Goal: Transaction & Acquisition: Purchase product/service

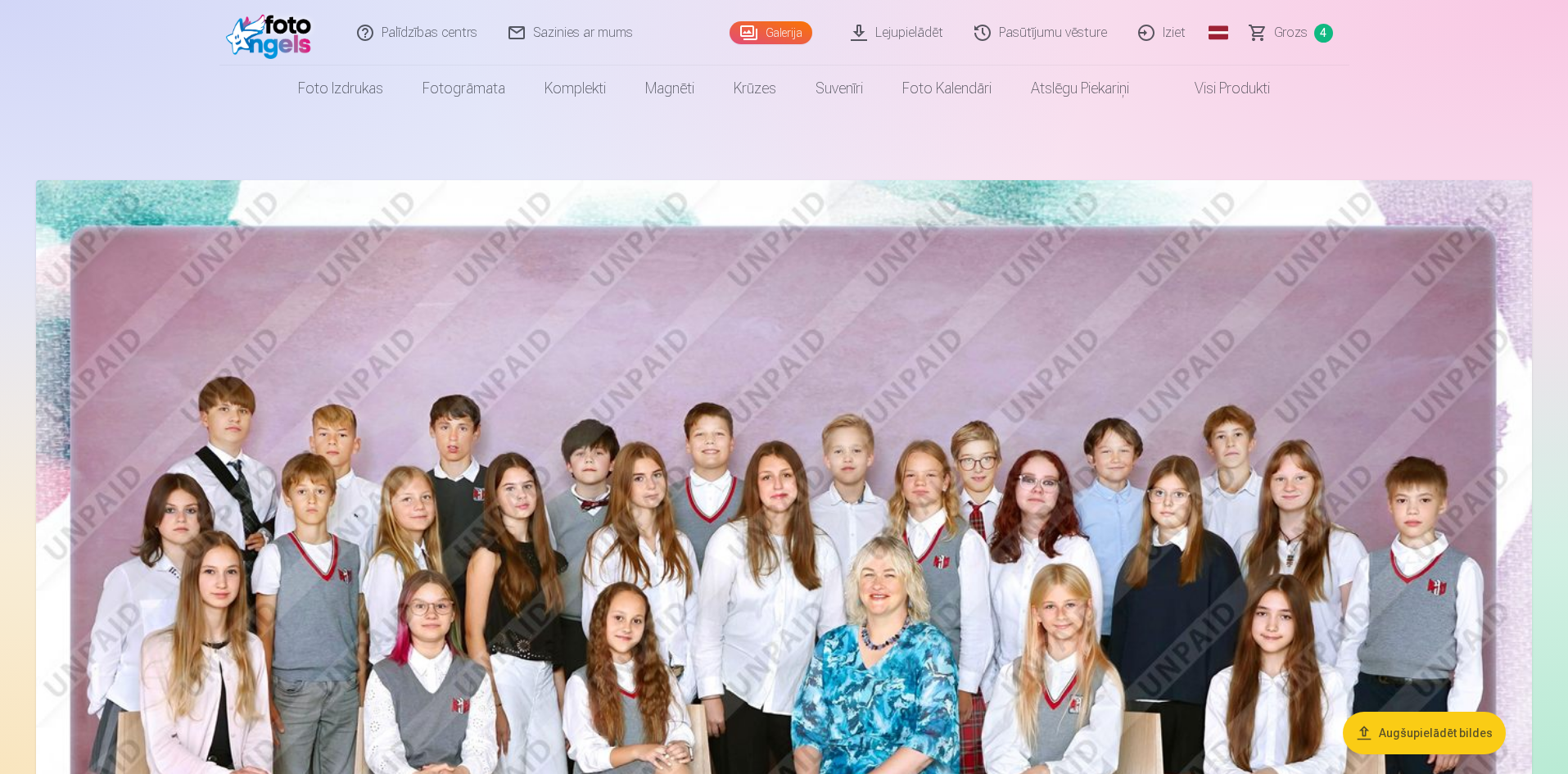
click at [1293, 31] on span "Grozs" at bounding box center [1290, 33] width 33 height 20
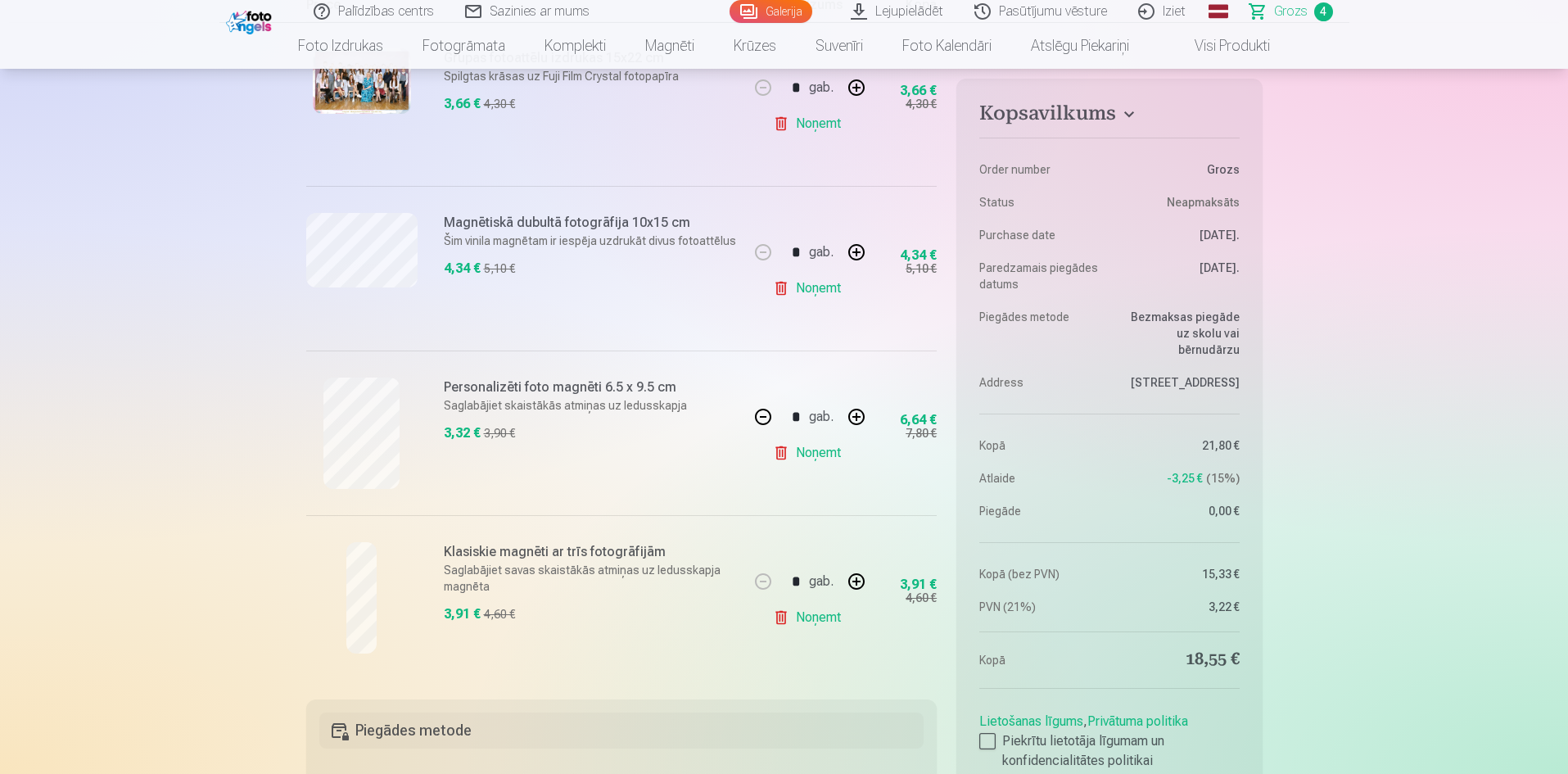
scroll to position [491, 0]
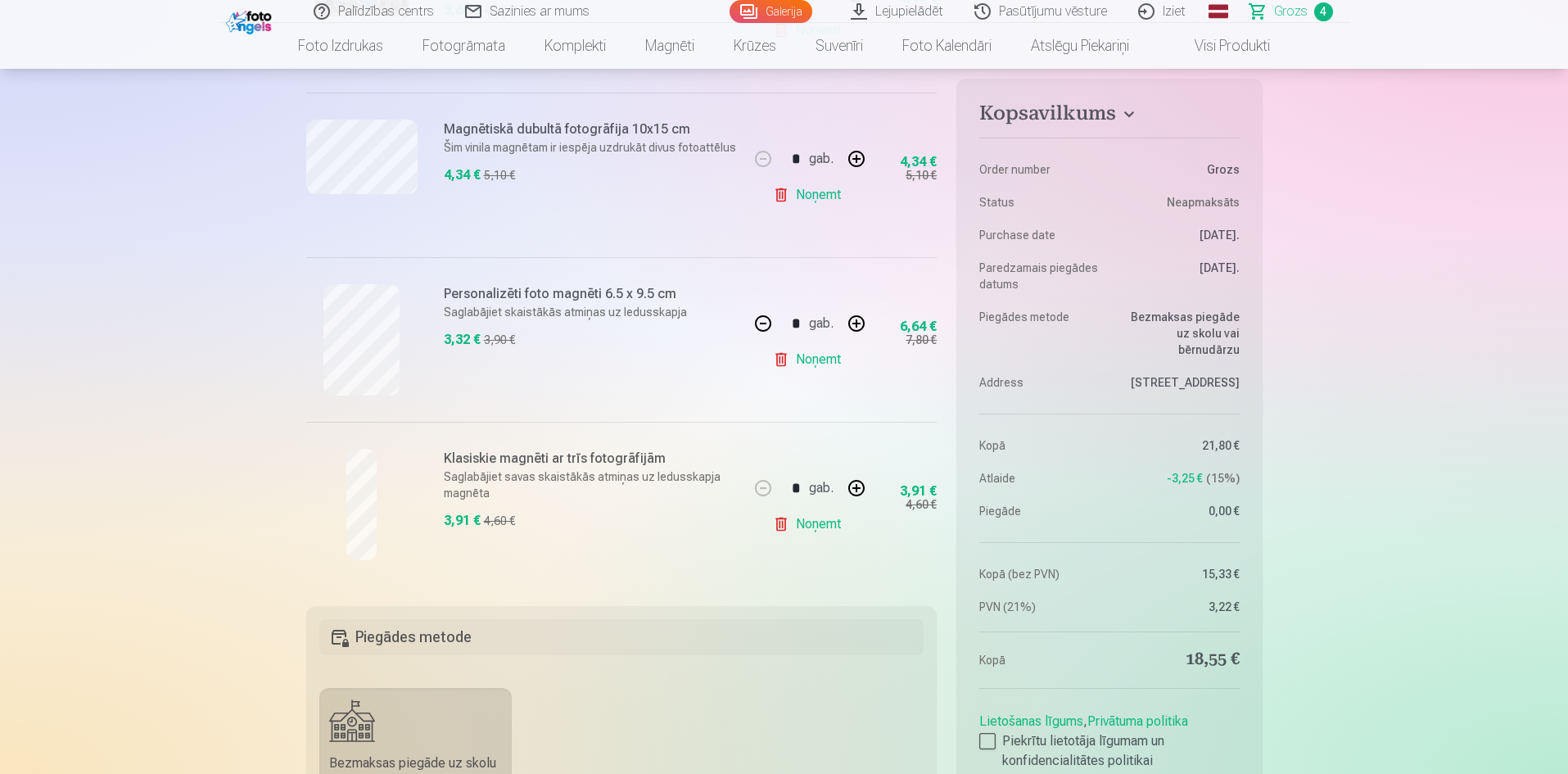
click at [819, 519] on link "Noņemt" at bounding box center [810, 524] width 74 height 32
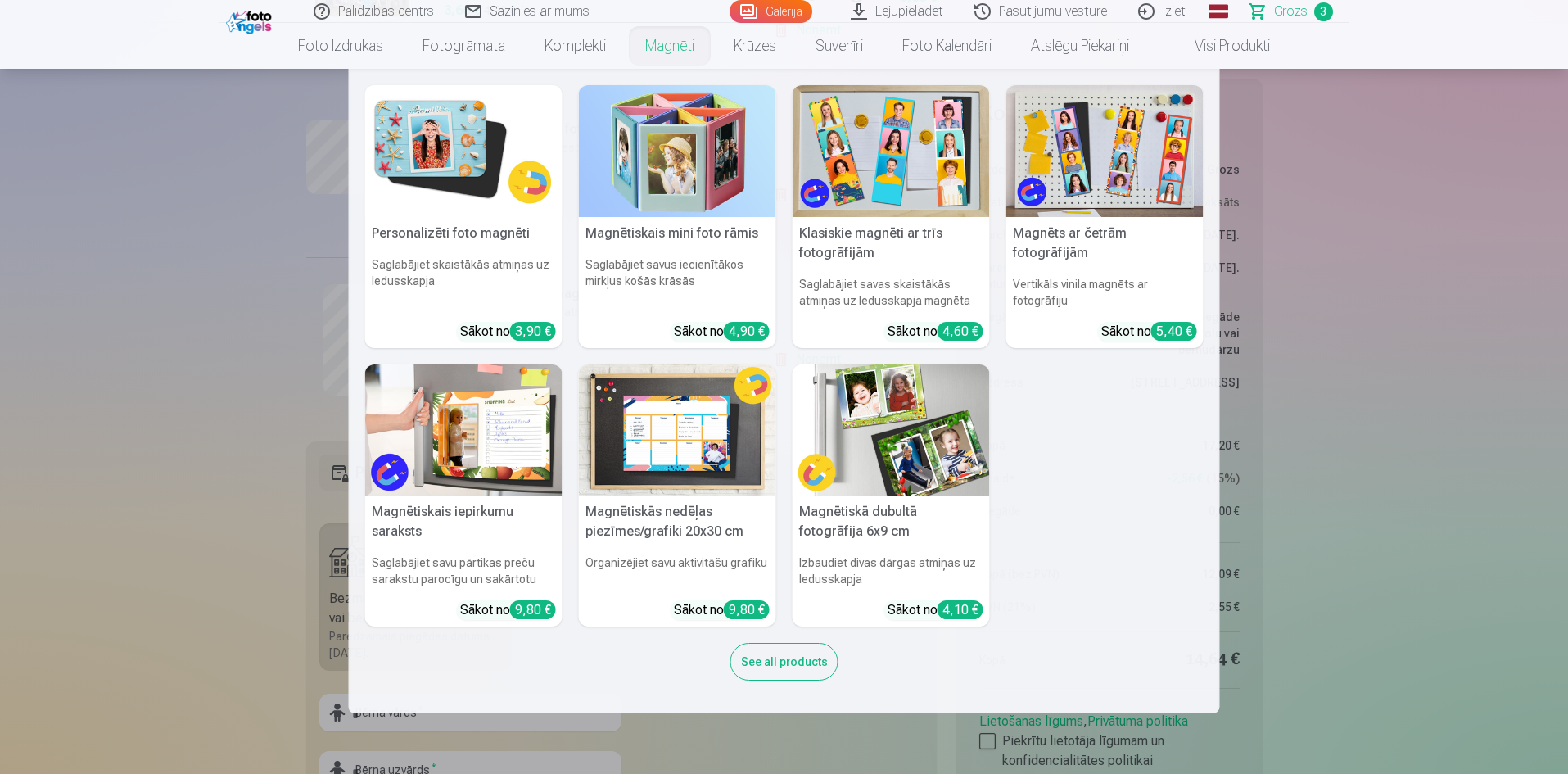
click at [654, 50] on link "Magnēti" at bounding box center [670, 46] width 89 height 46
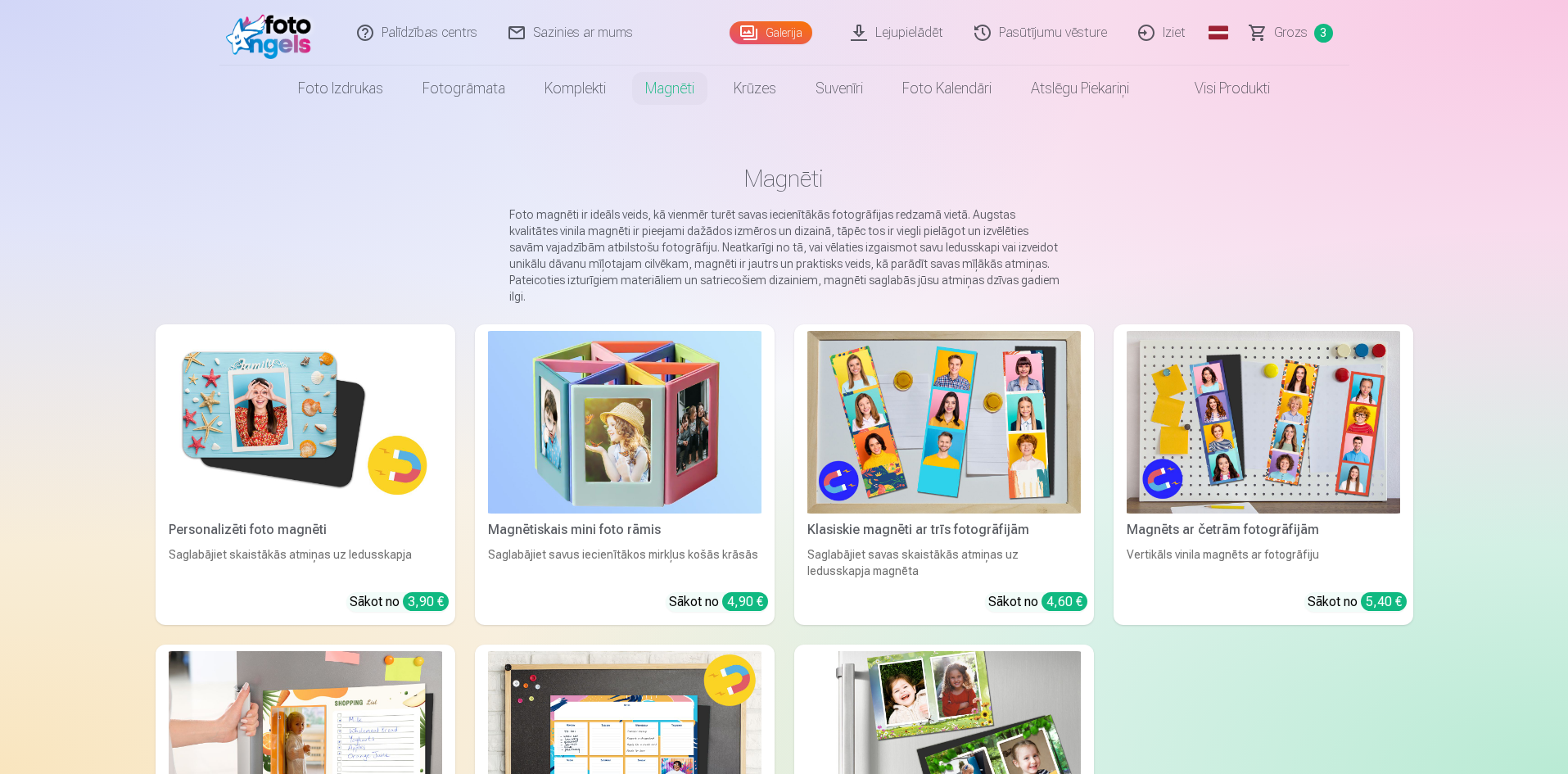
click at [909, 428] on img at bounding box center [943, 422] width 274 height 182
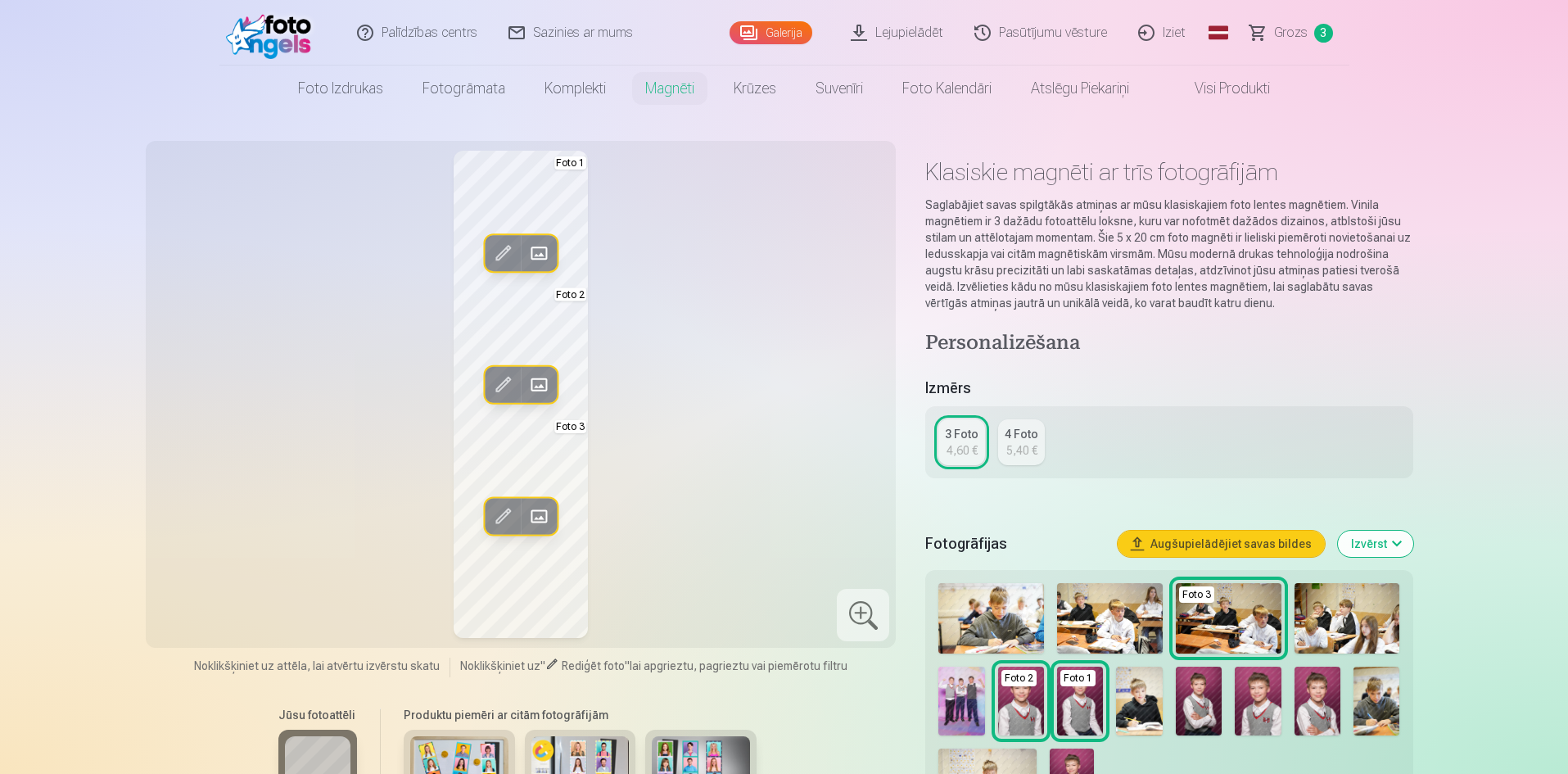
click at [539, 516] on span at bounding box center [539, 515] width 26 height 26
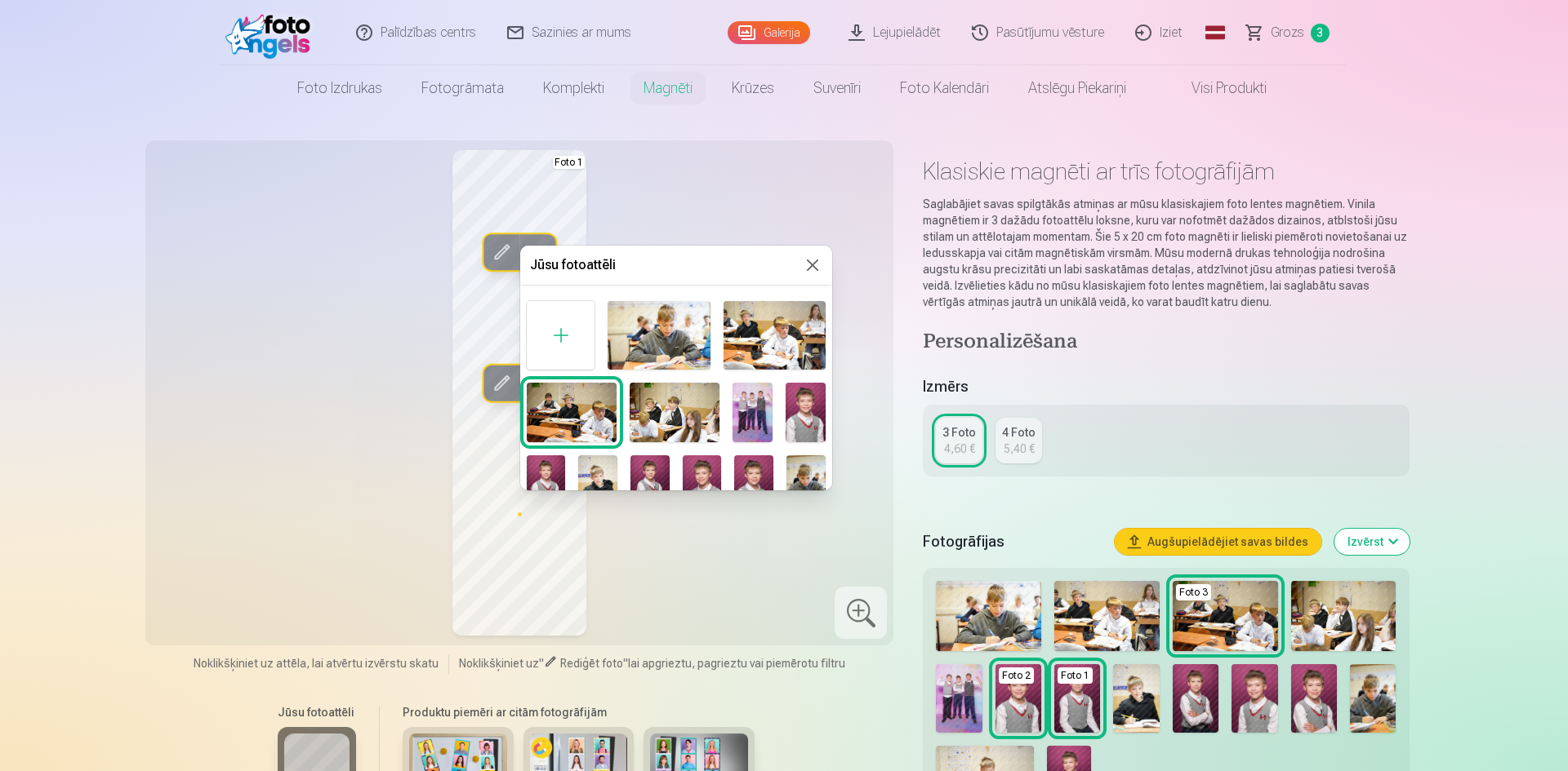
click at [1508, 84] on div at bounding box center [784, 386] width 1568 height 771
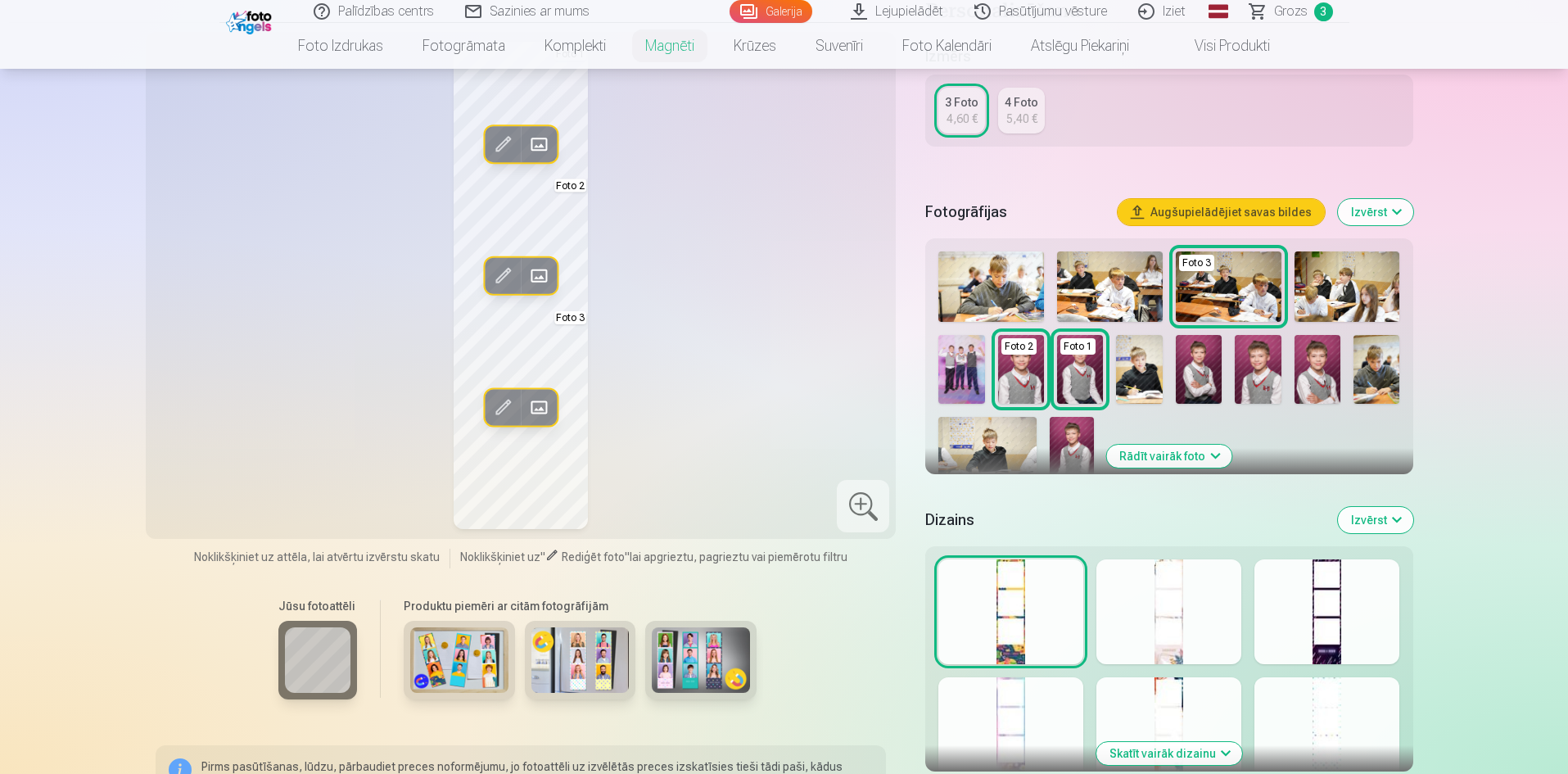
scroll to position [328, 0]
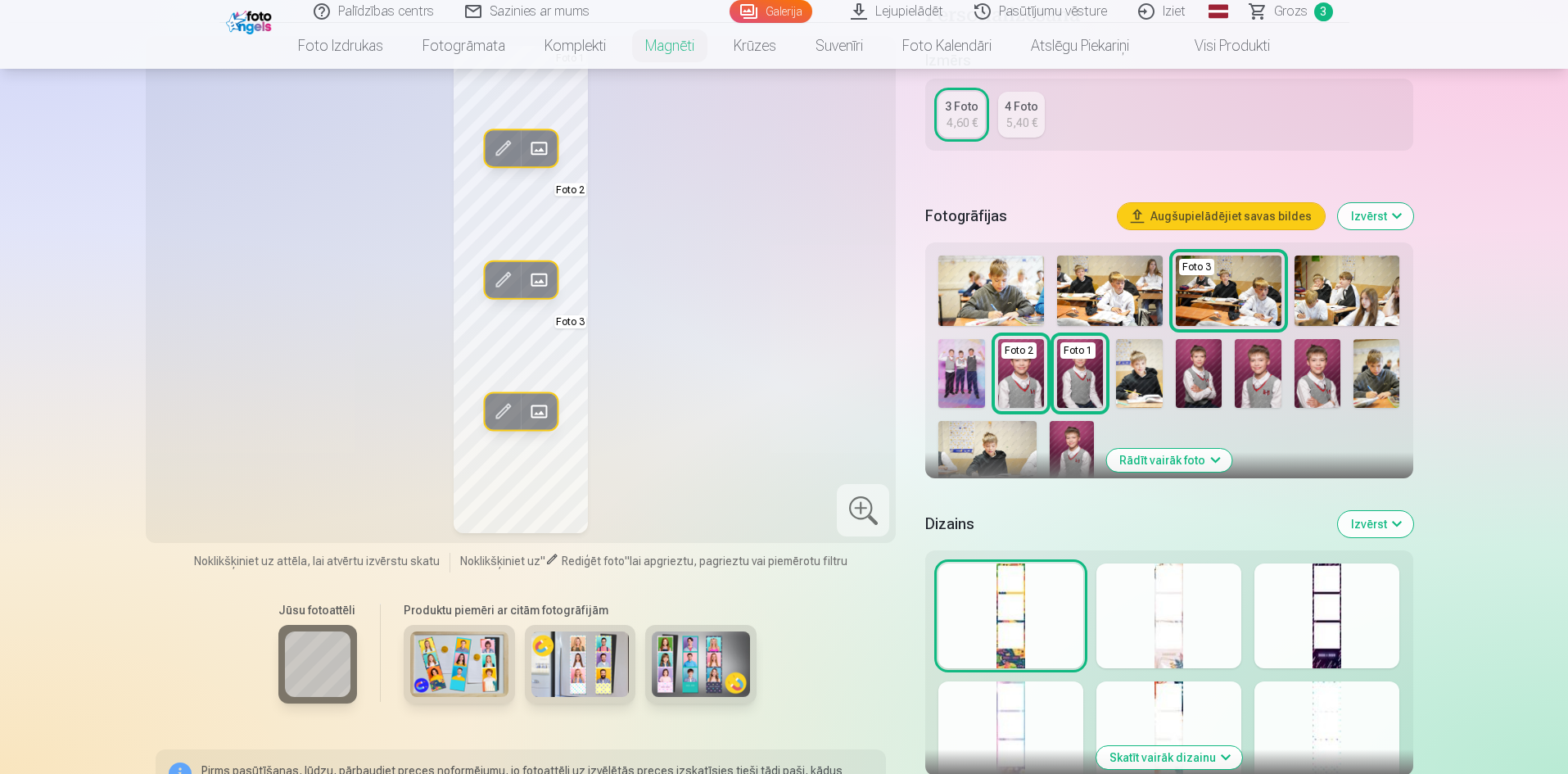
click at [1163, 457] on button "Rādīt vairāk foto" at bounding box center [1169, 461] width 126 height 23
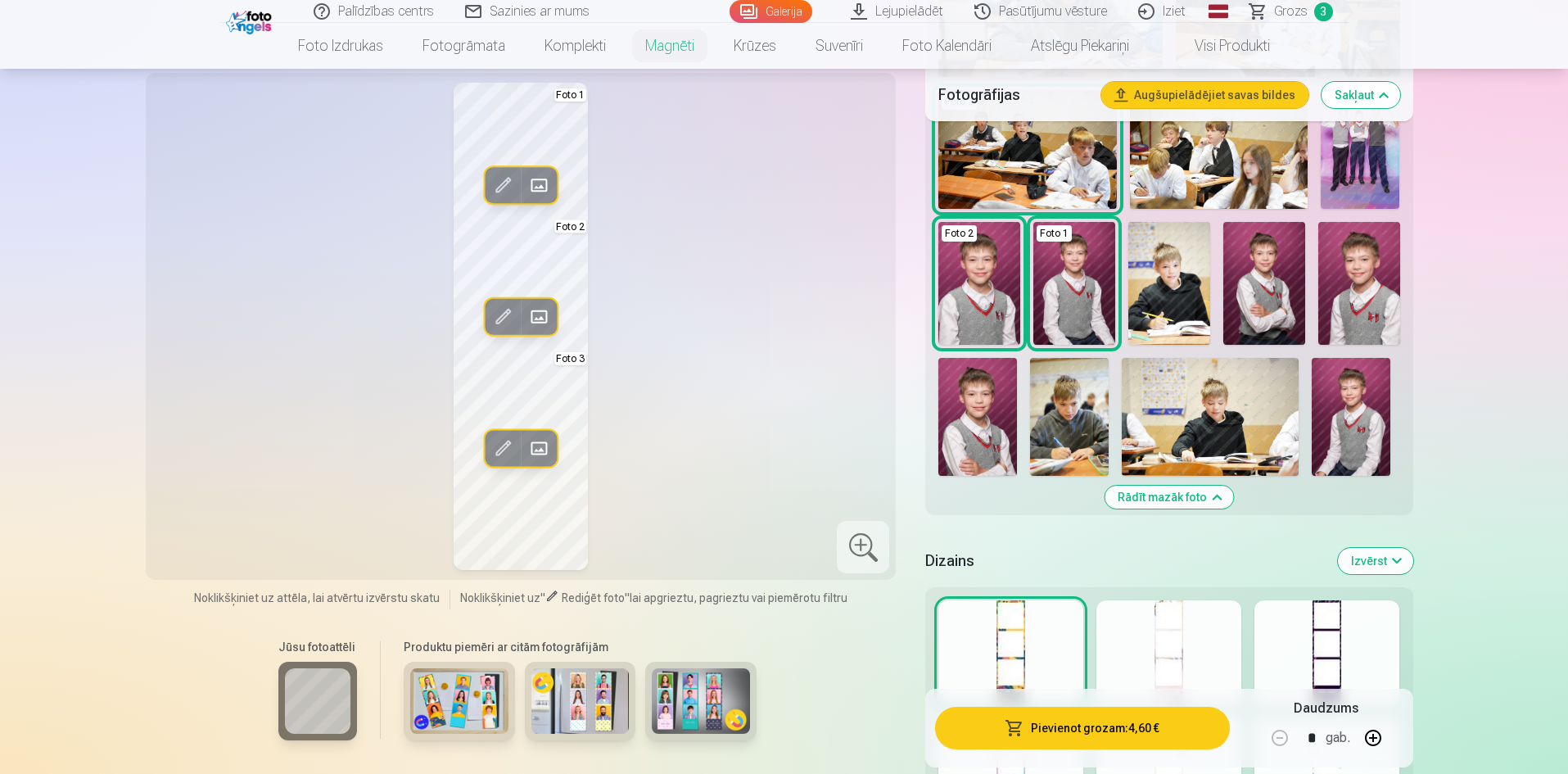
scroll to position [491, 0]
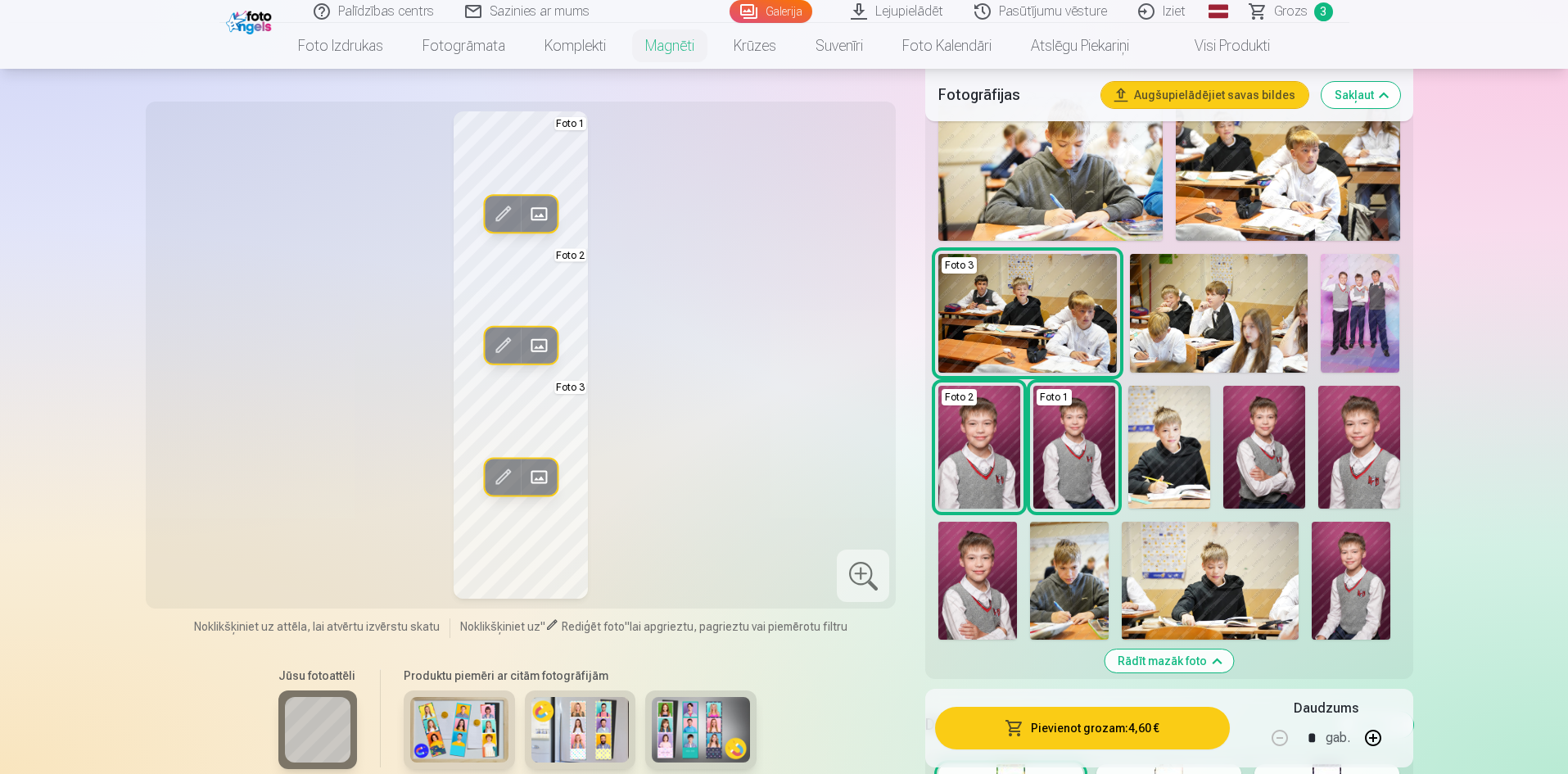
click at [1369, 306] on img at bounding box center [1360, 313] width 79 height 119
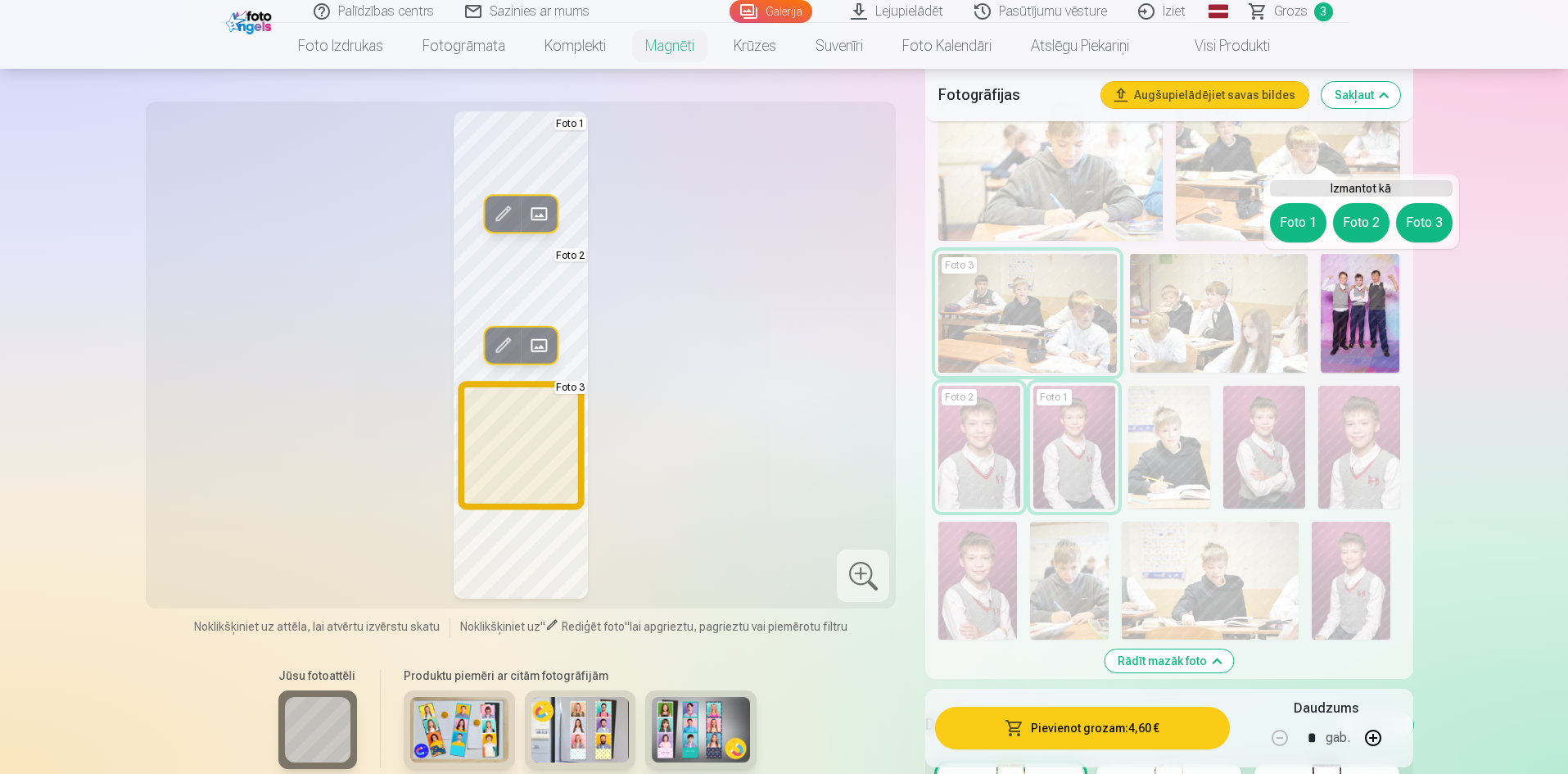
click at [1416, 223] on button "Foto 3" at bounding box center [1423, 223] width 57 height 40
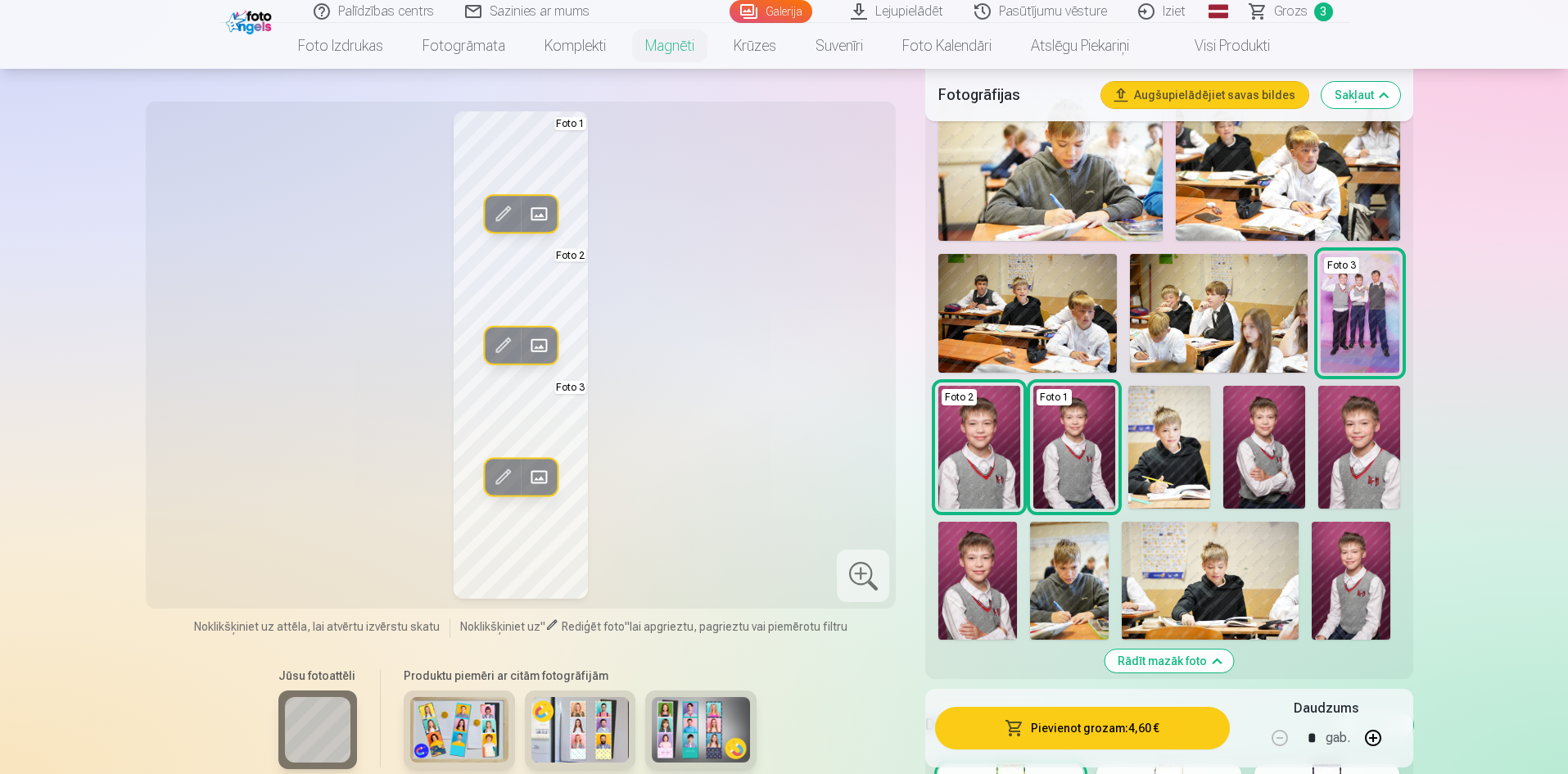
click at [1069, 597] on img at bounding box center [1070, 580] width 79 height 118
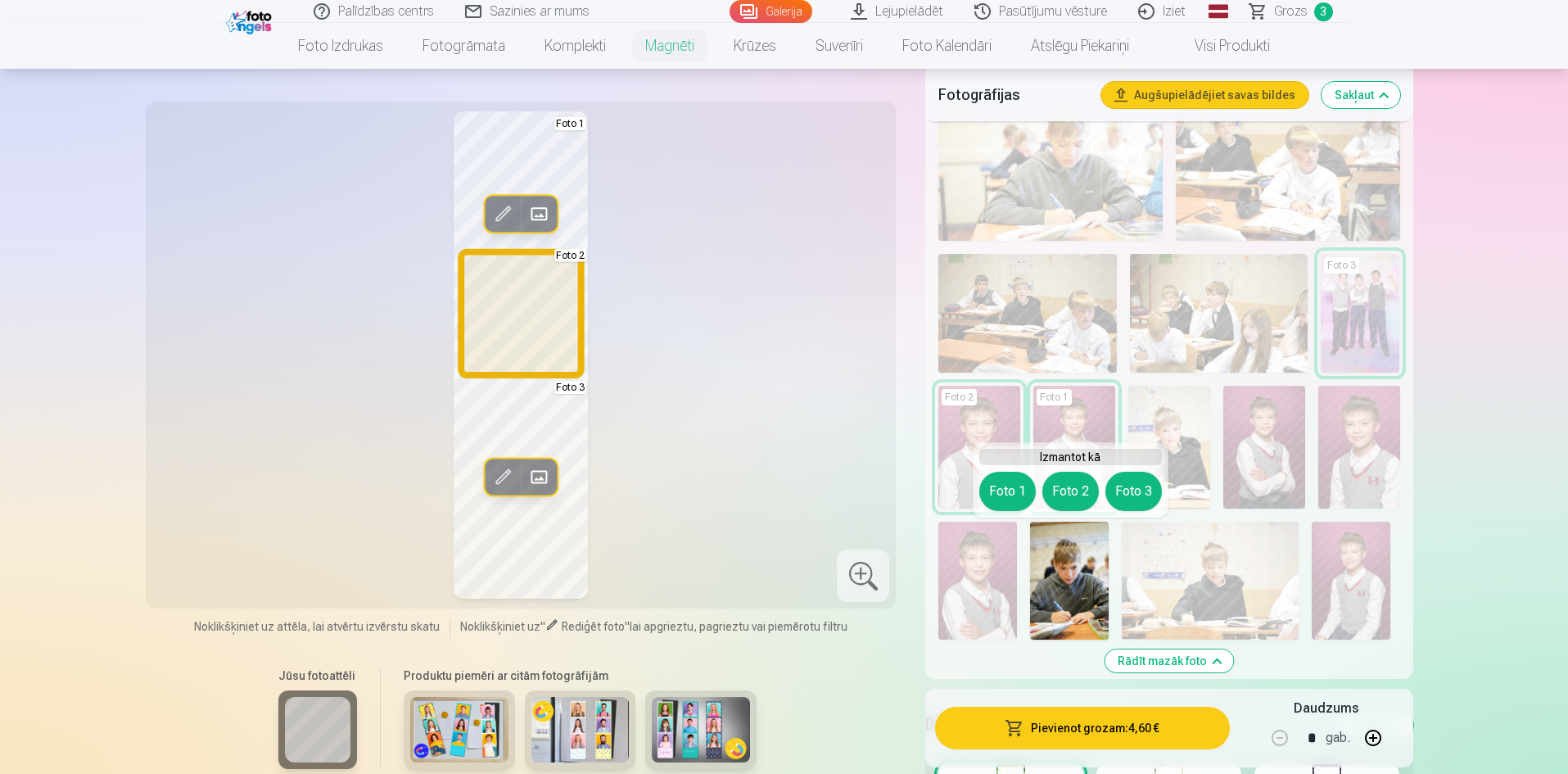
click at [1067, 492] on button "Foto 2" at bounding box center [1070, 491] width 57 height 40
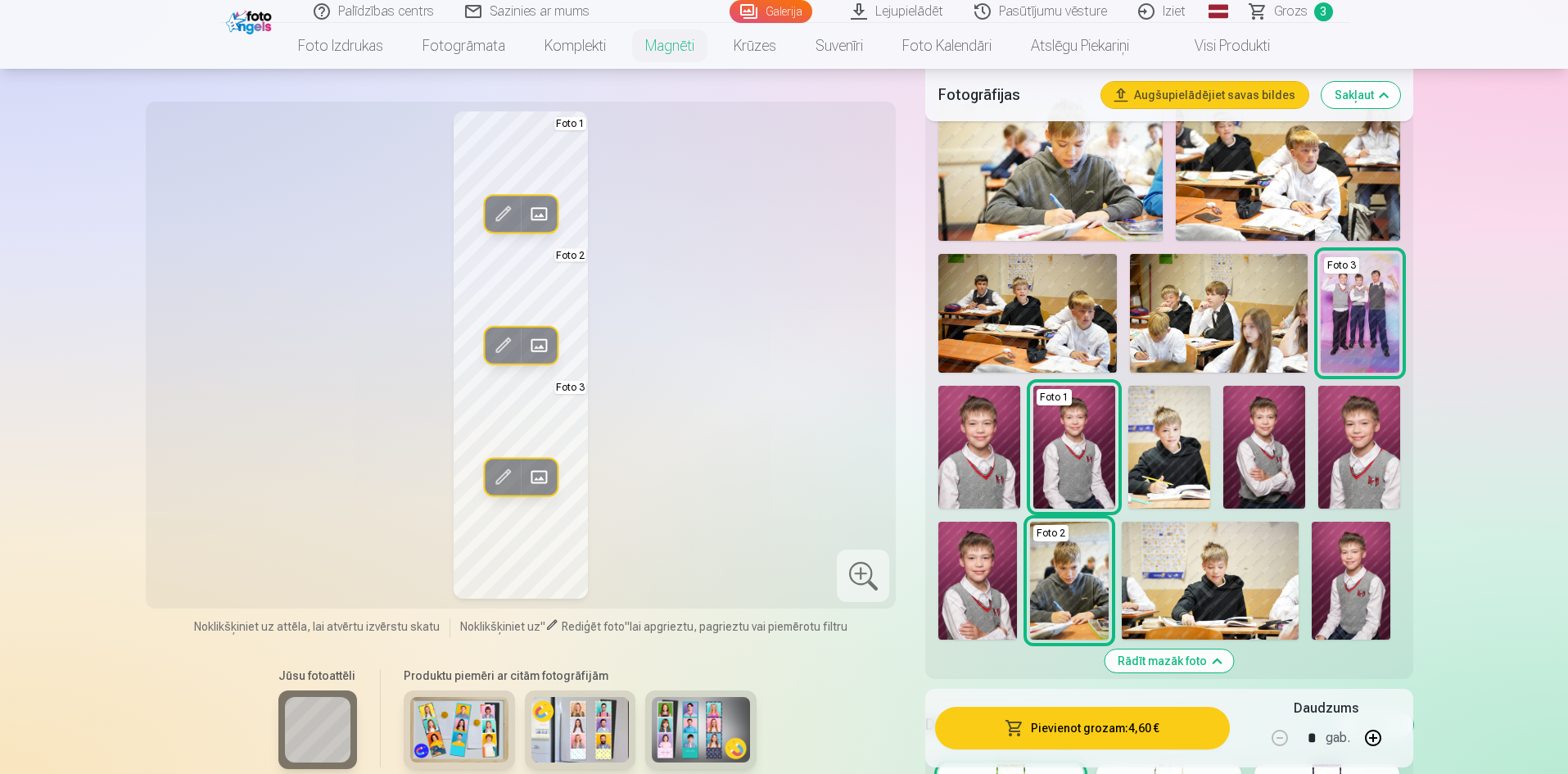
click at [1384, 474] on img at bounding box center [1359, 447] width 82 height 123
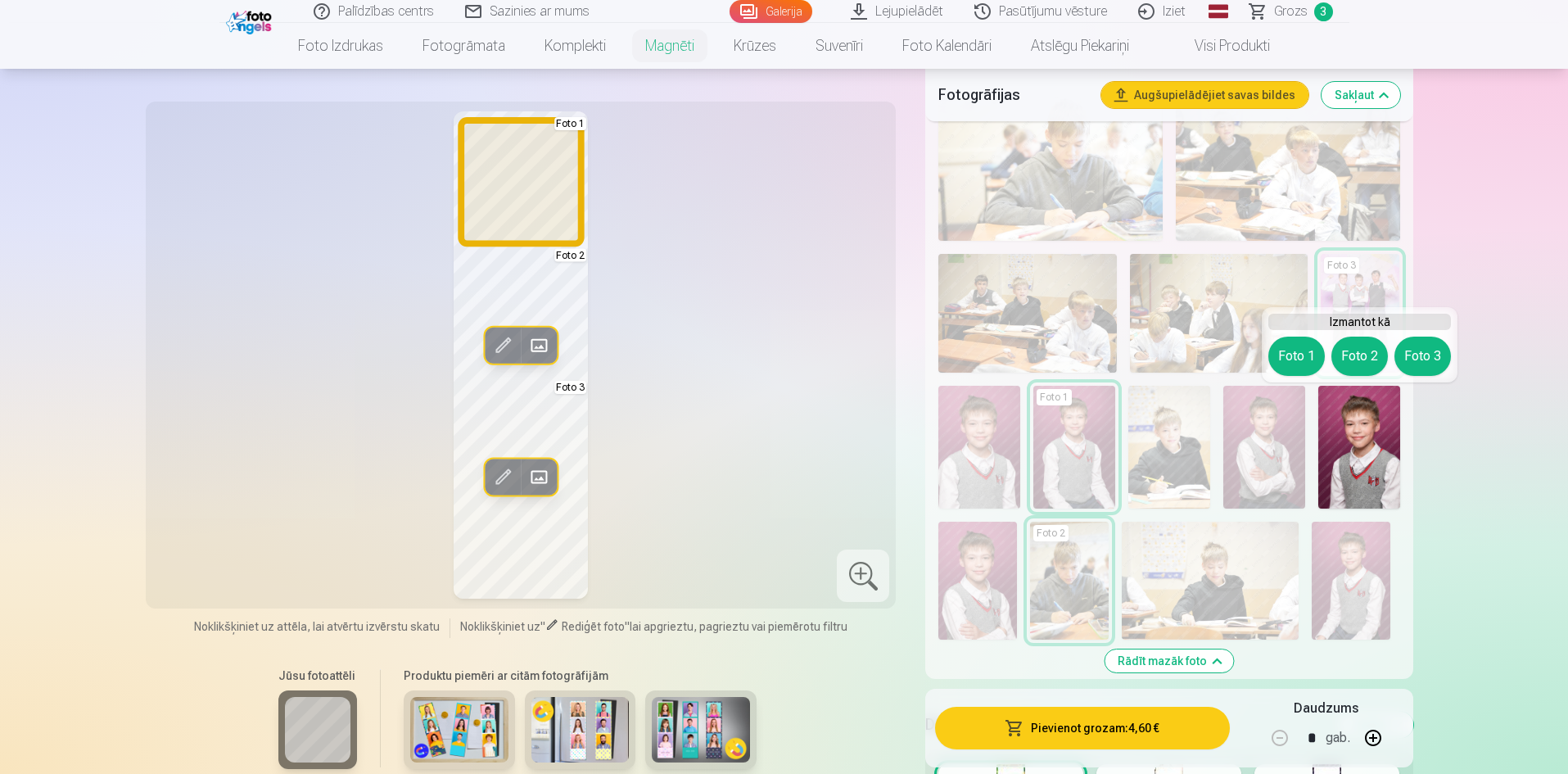
click at [1299, 356] on button "Foto 1" at bounding box center [1296, 356] width 57 height 40
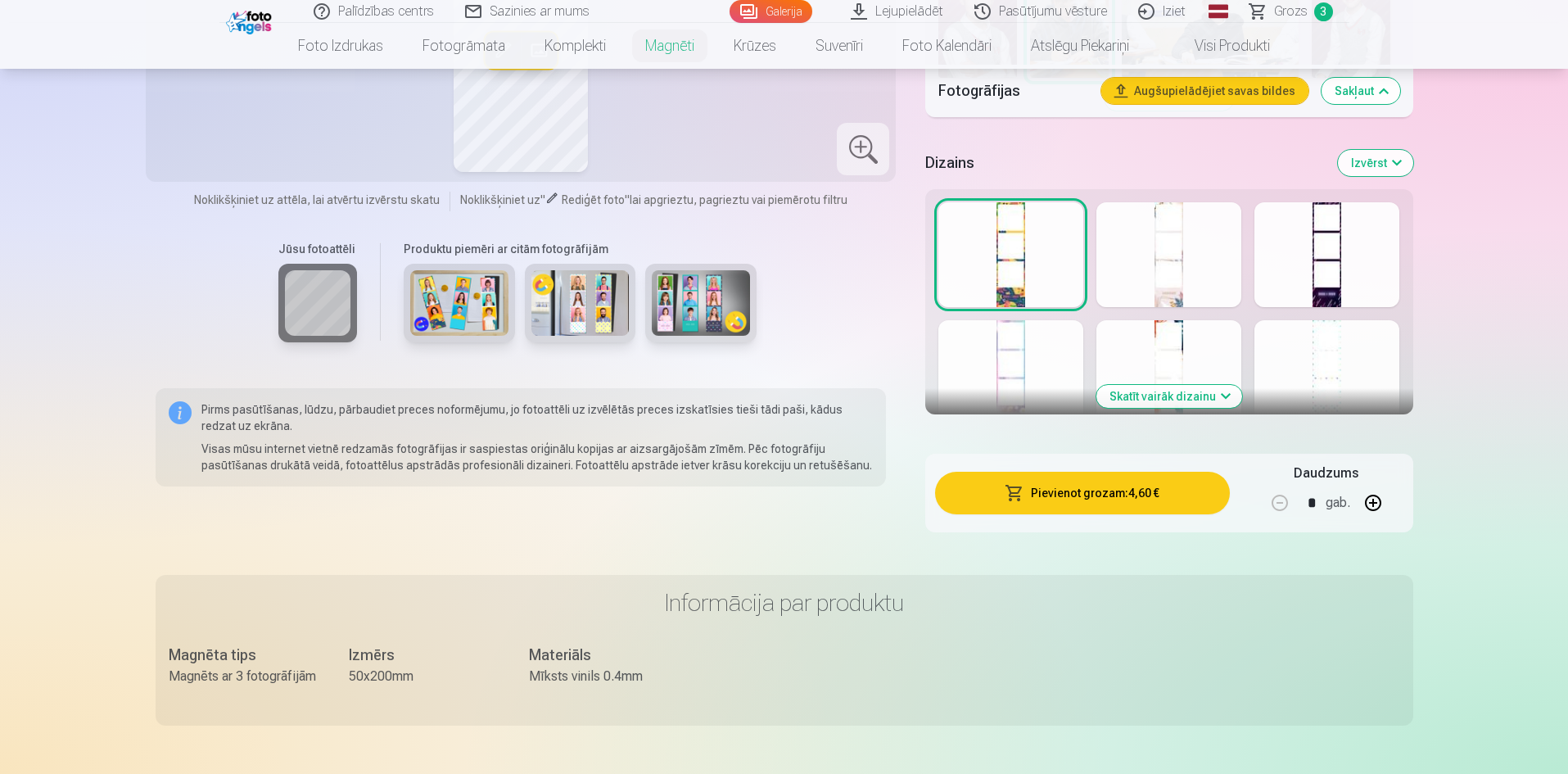
scroll to position [1147, 0]
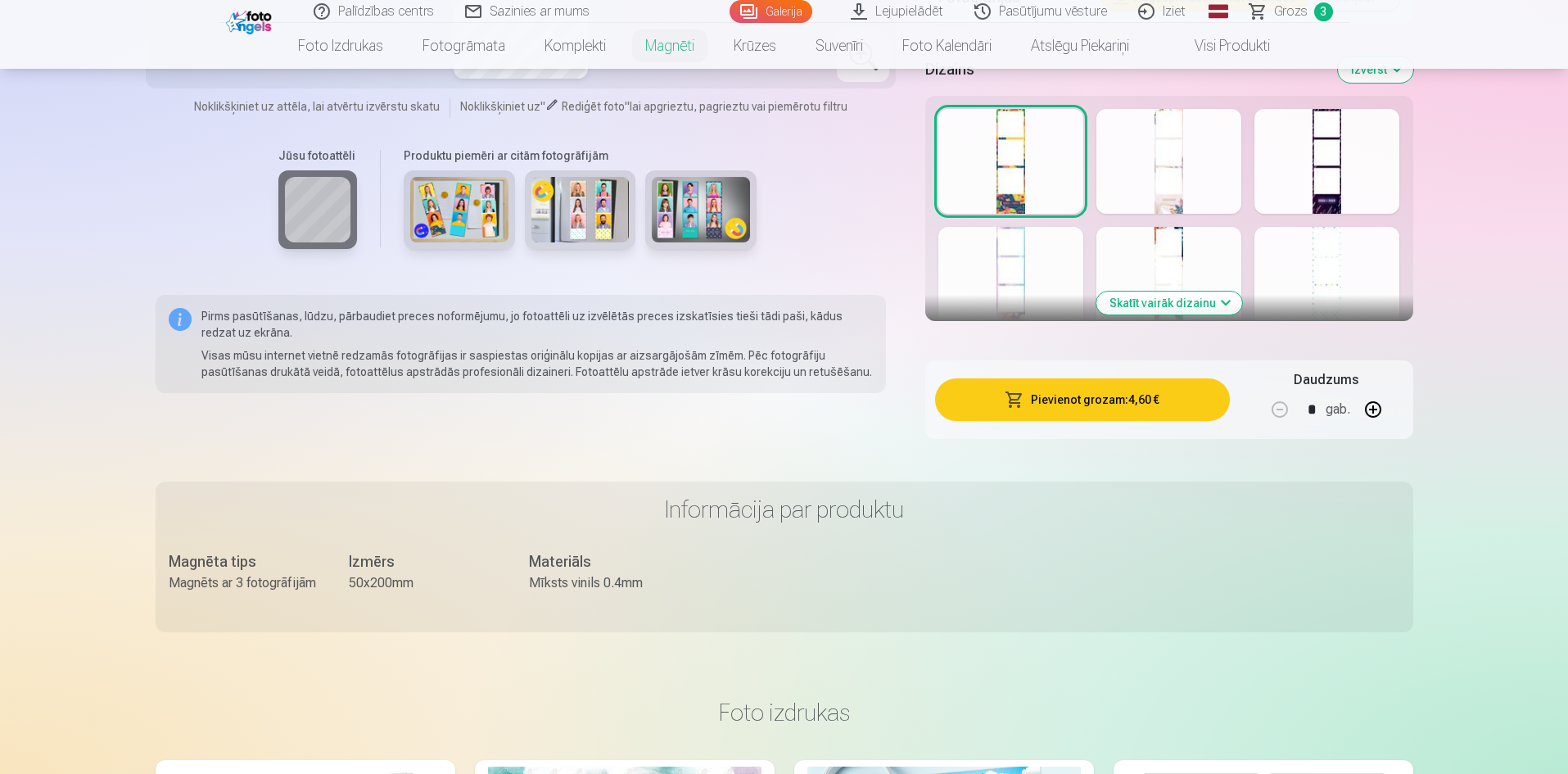
click at [1339, 183] on div at bounding box center [1327, 161] width 145 height 105
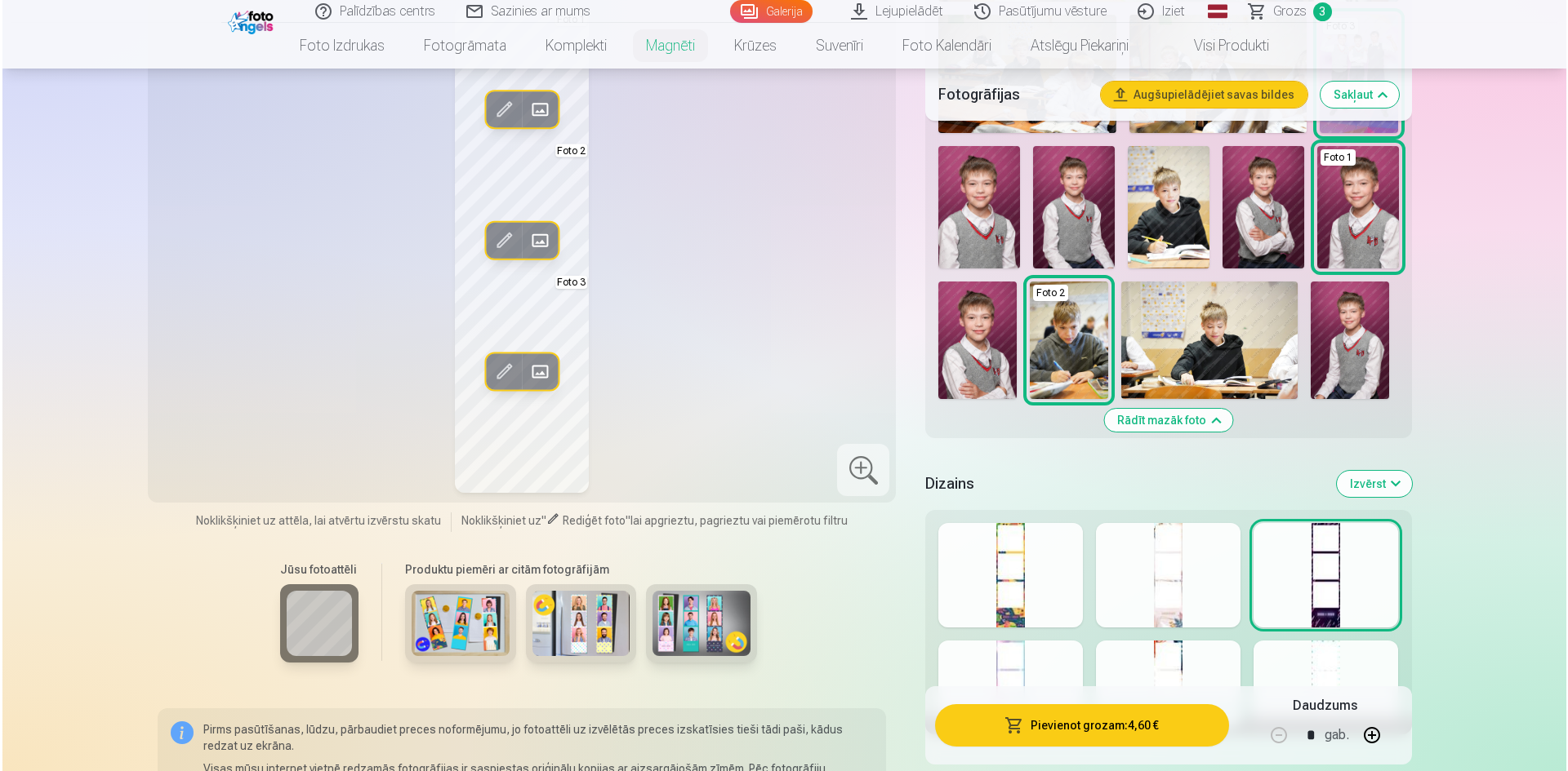
scroll to position [734, 0]
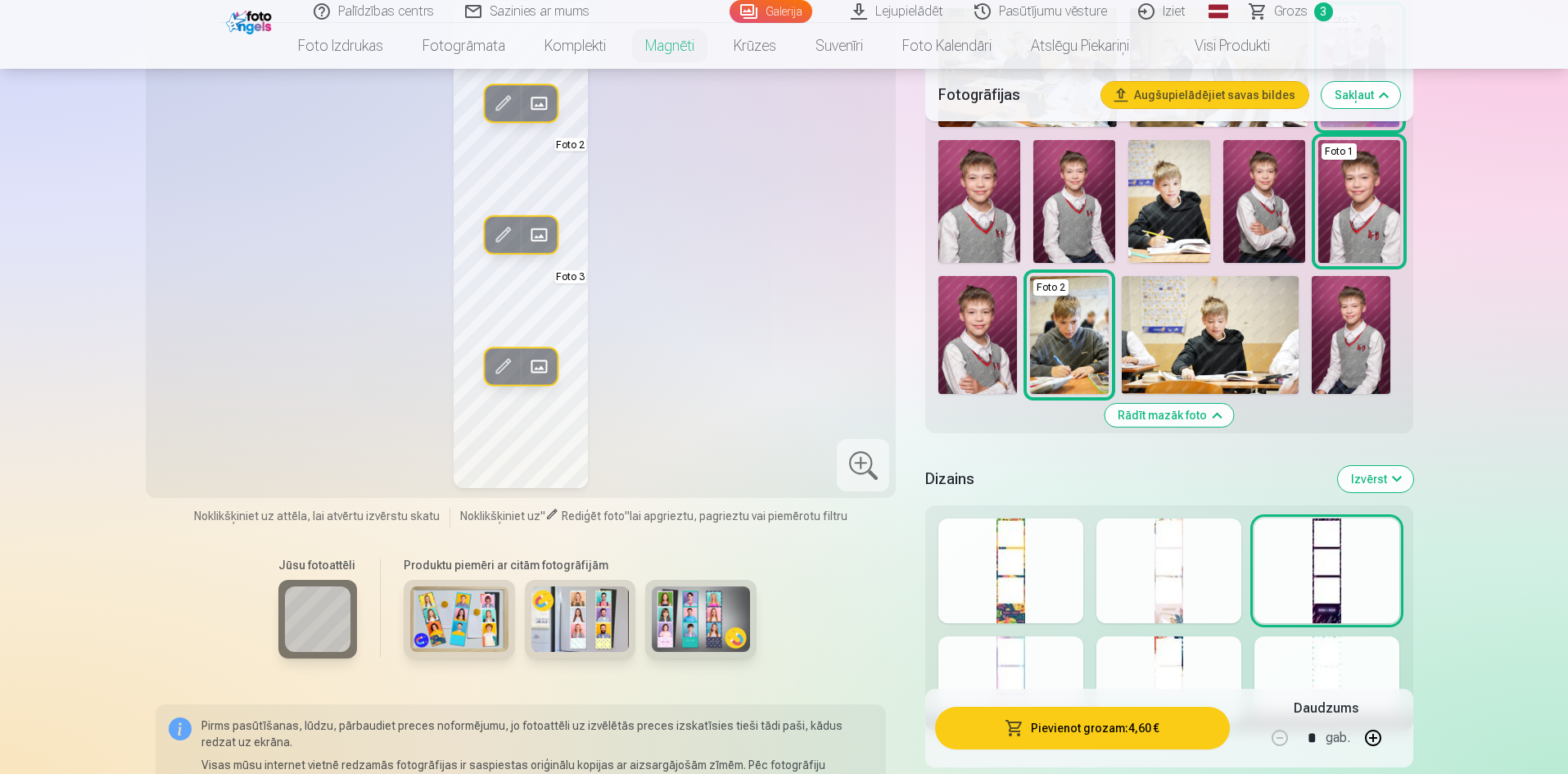
click at [1091, 726] on button "Pievienot grozam : 4,60 €" at bounding box center [1082, 727] width 293 height 42
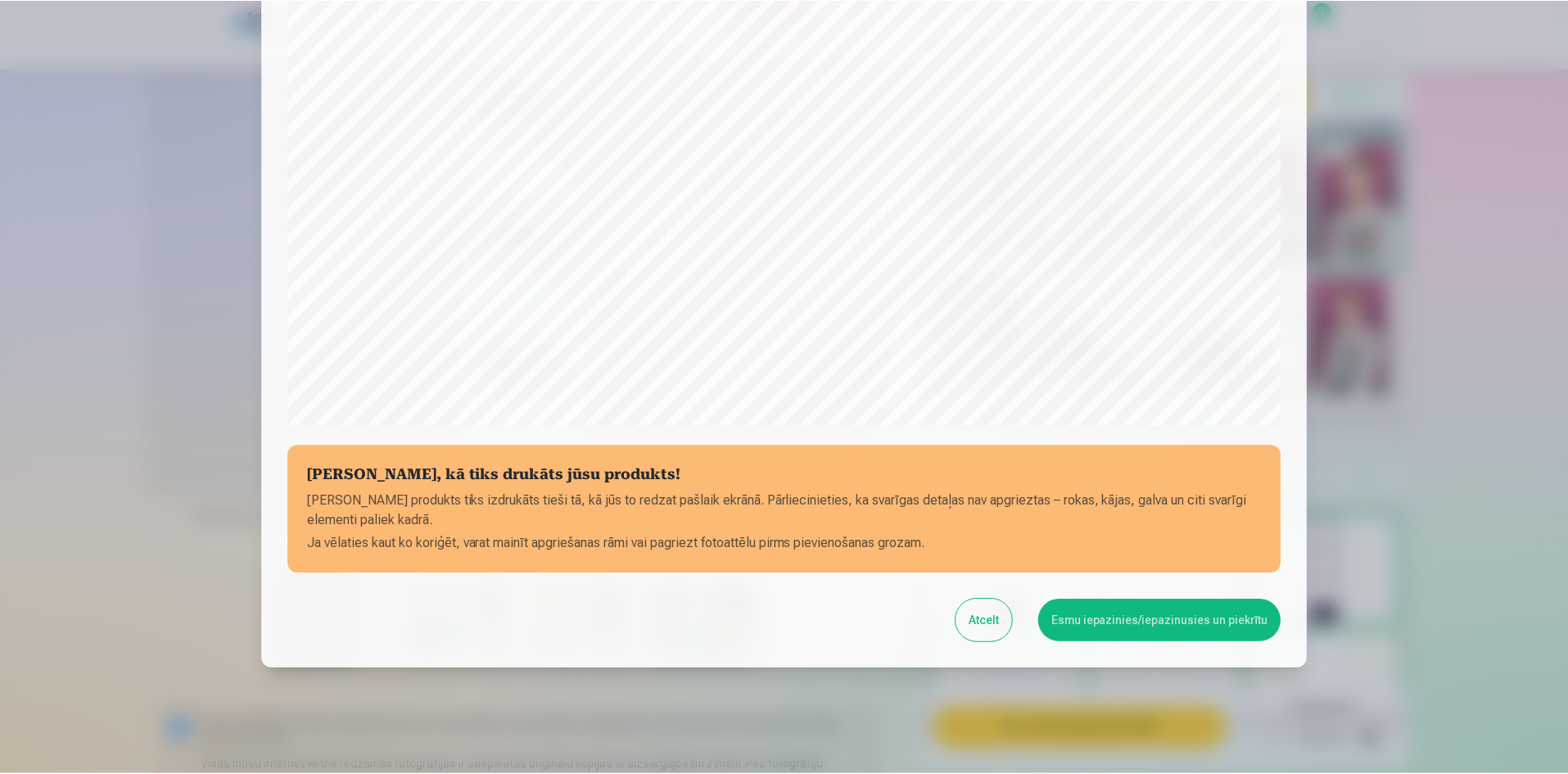
scroll to position [406, 0]
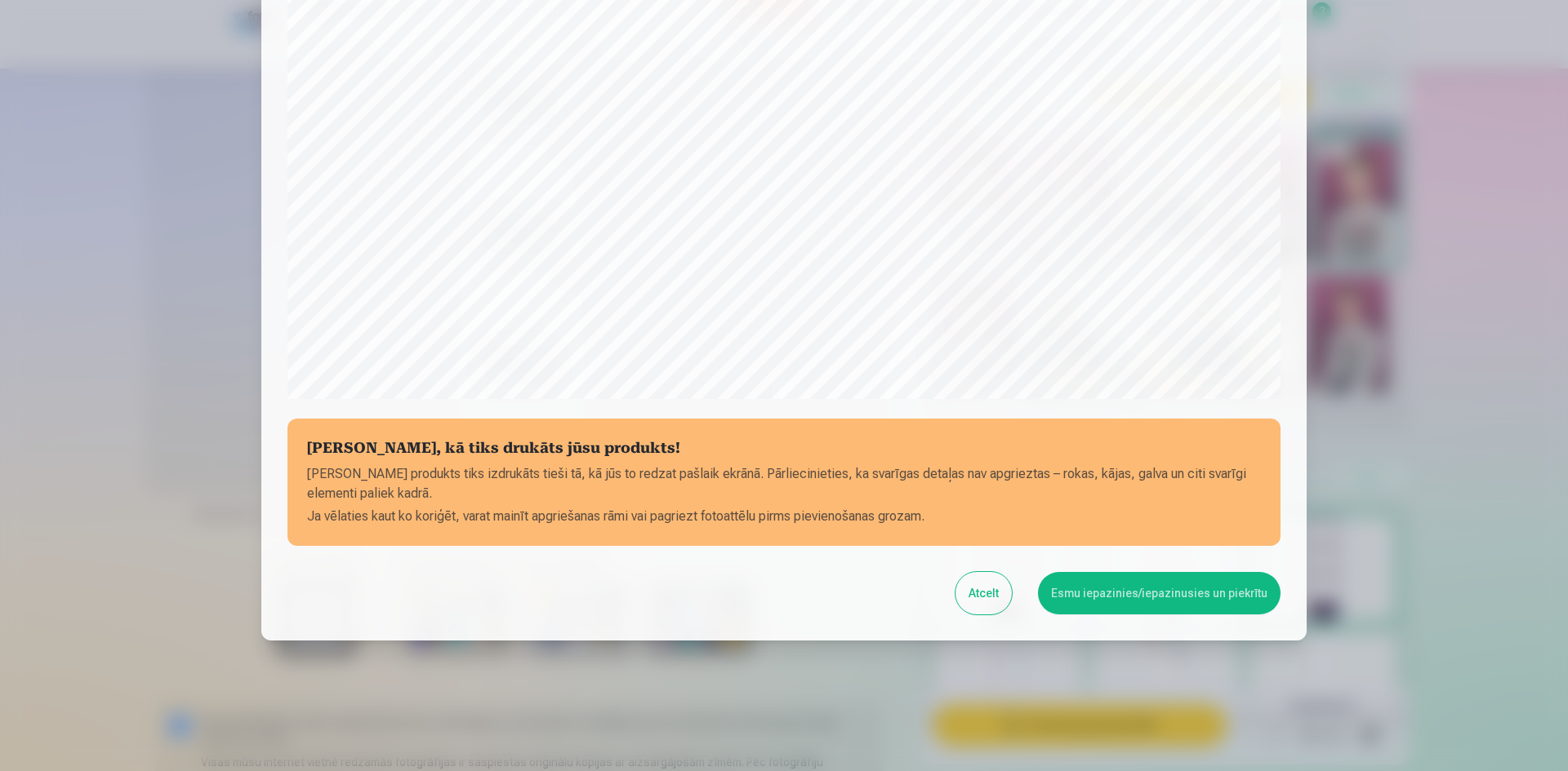
click at [1171, 588] on button "Esmu iepazinies/iepazinusies un piekrītu" at bounding box center [1158, 592] width 243 height 42
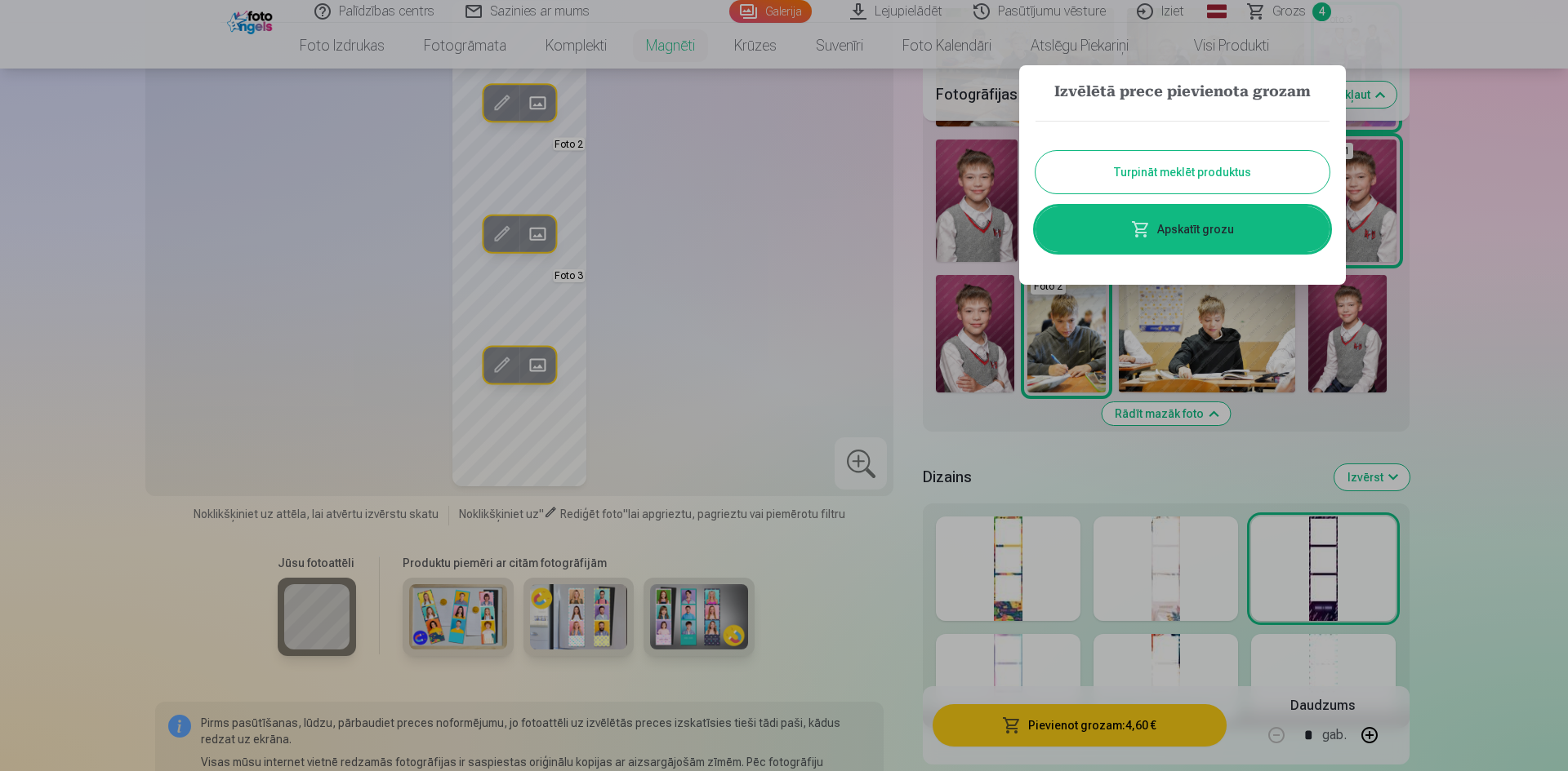
click at [1181, 229] on link "Apskatīt grozu" at bounding box center [1182, 229] width 294 height 46
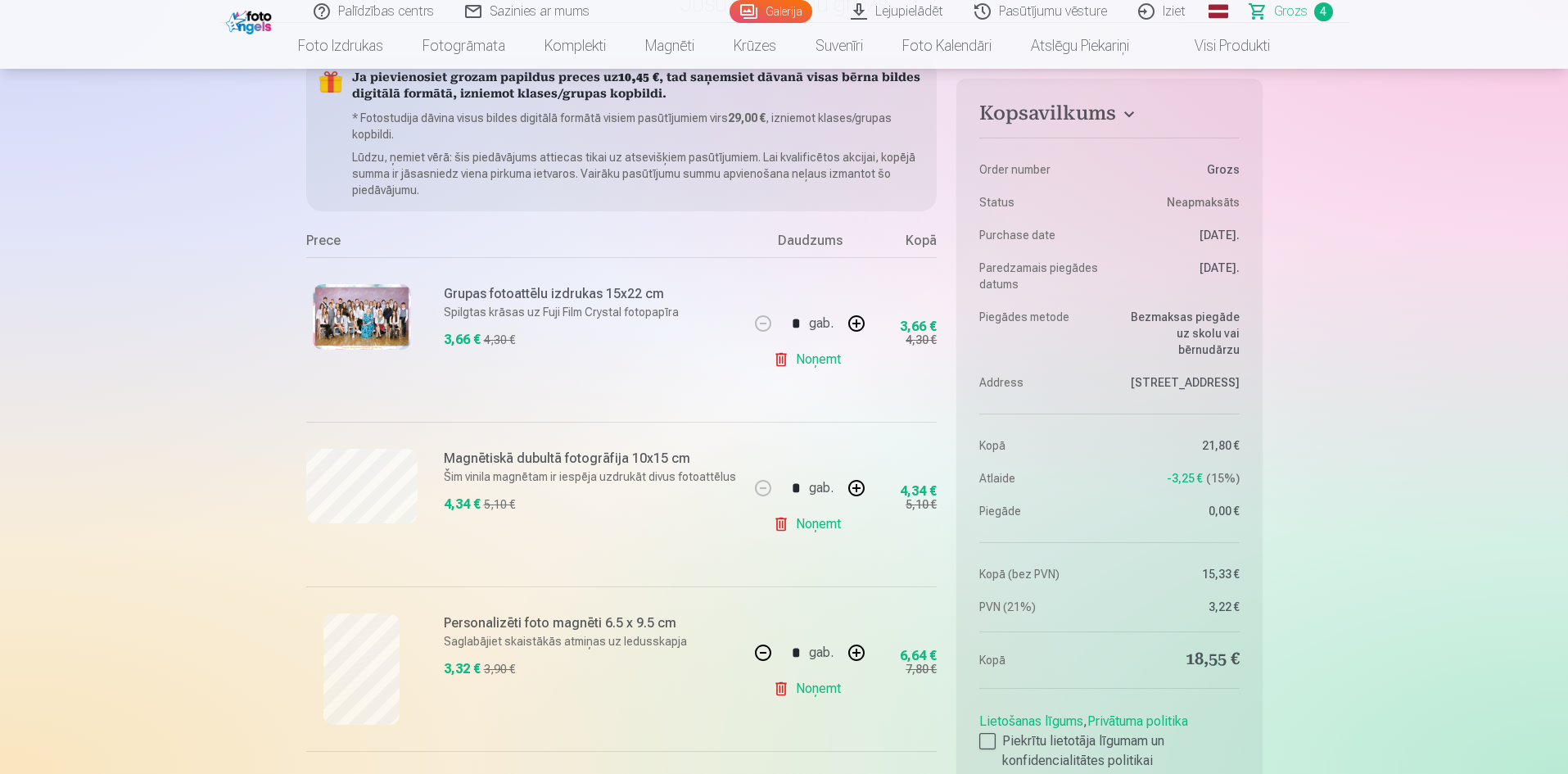
scroll to position [163, 0]
click at [816, 522] on link "Noņemt" at bounding box center [810, 523] width 74 height 32
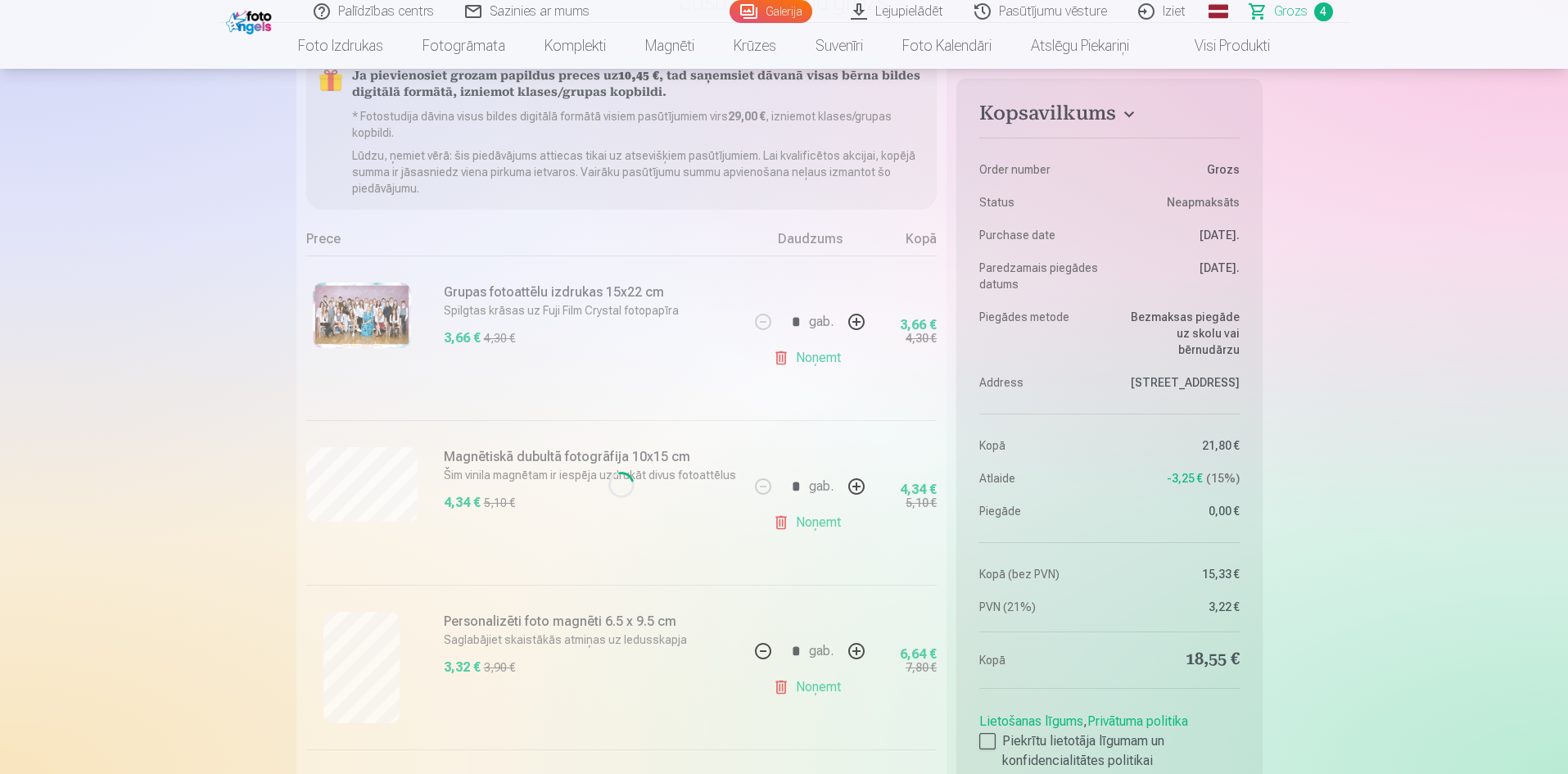
type input "*"
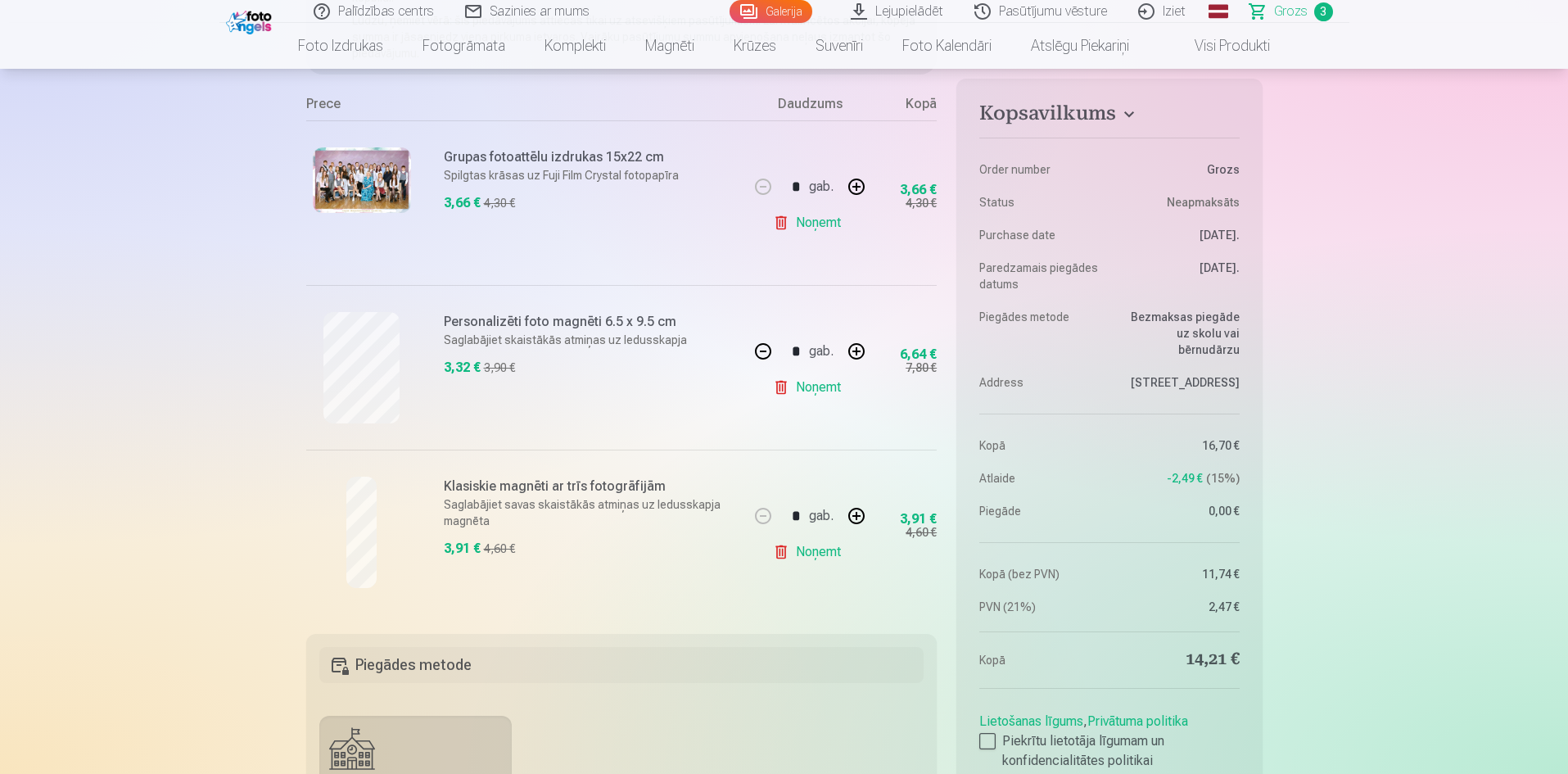
scroll to position [328, 0]
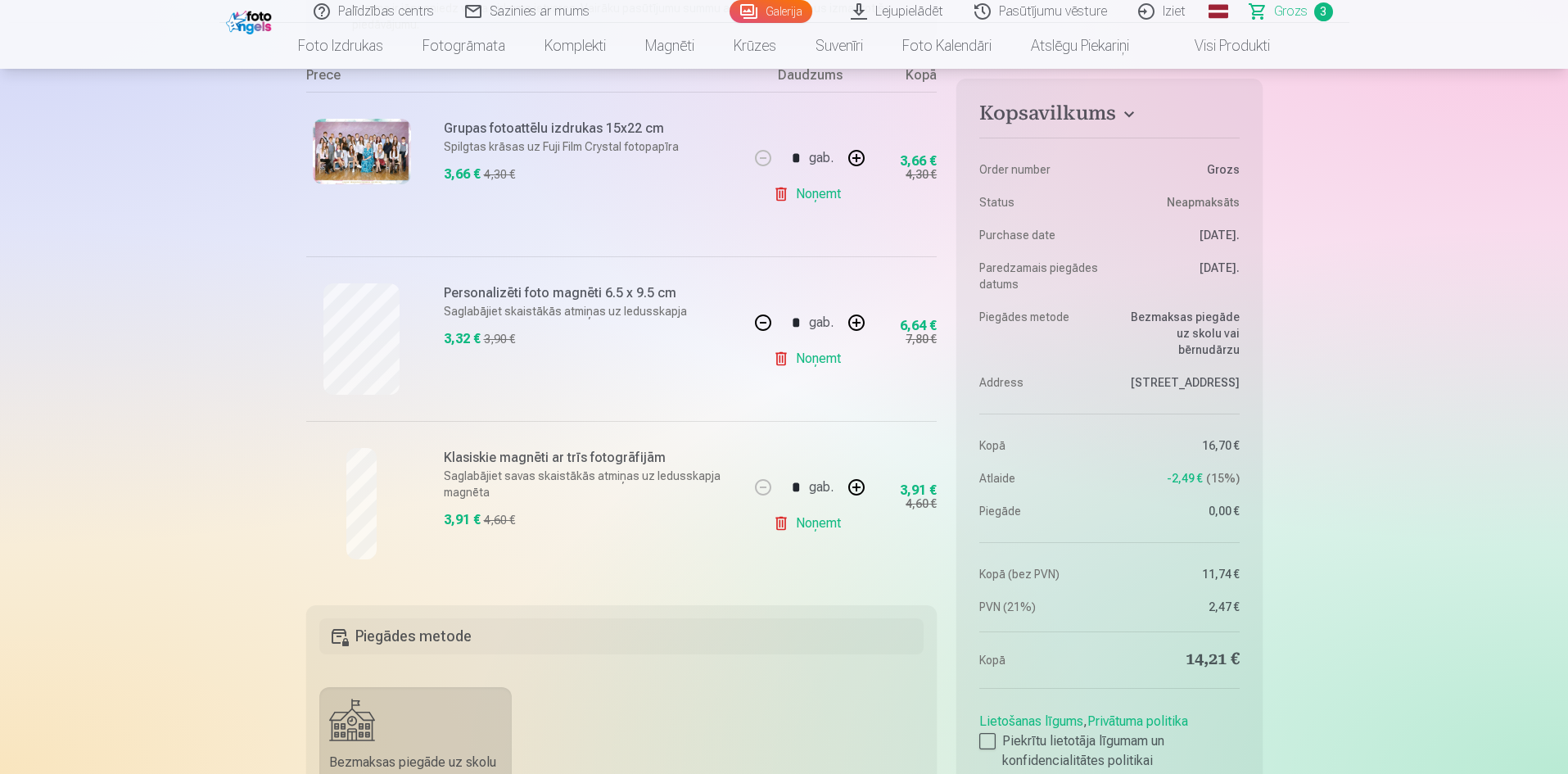
click at [801, 14] on link "Galerija" at bounding box center [771, 12] width 83 height 23
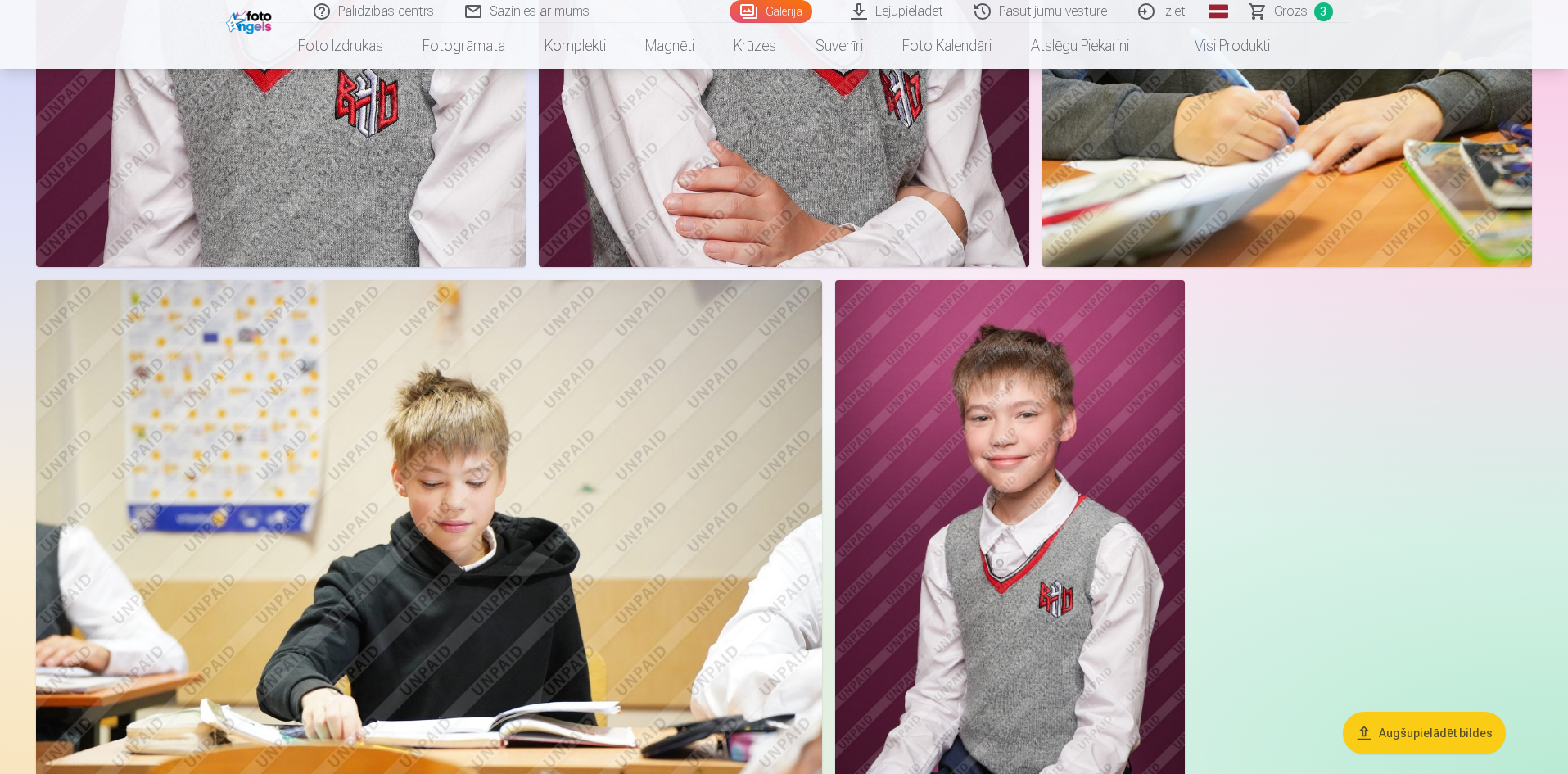
scroll to position [6144, 0]
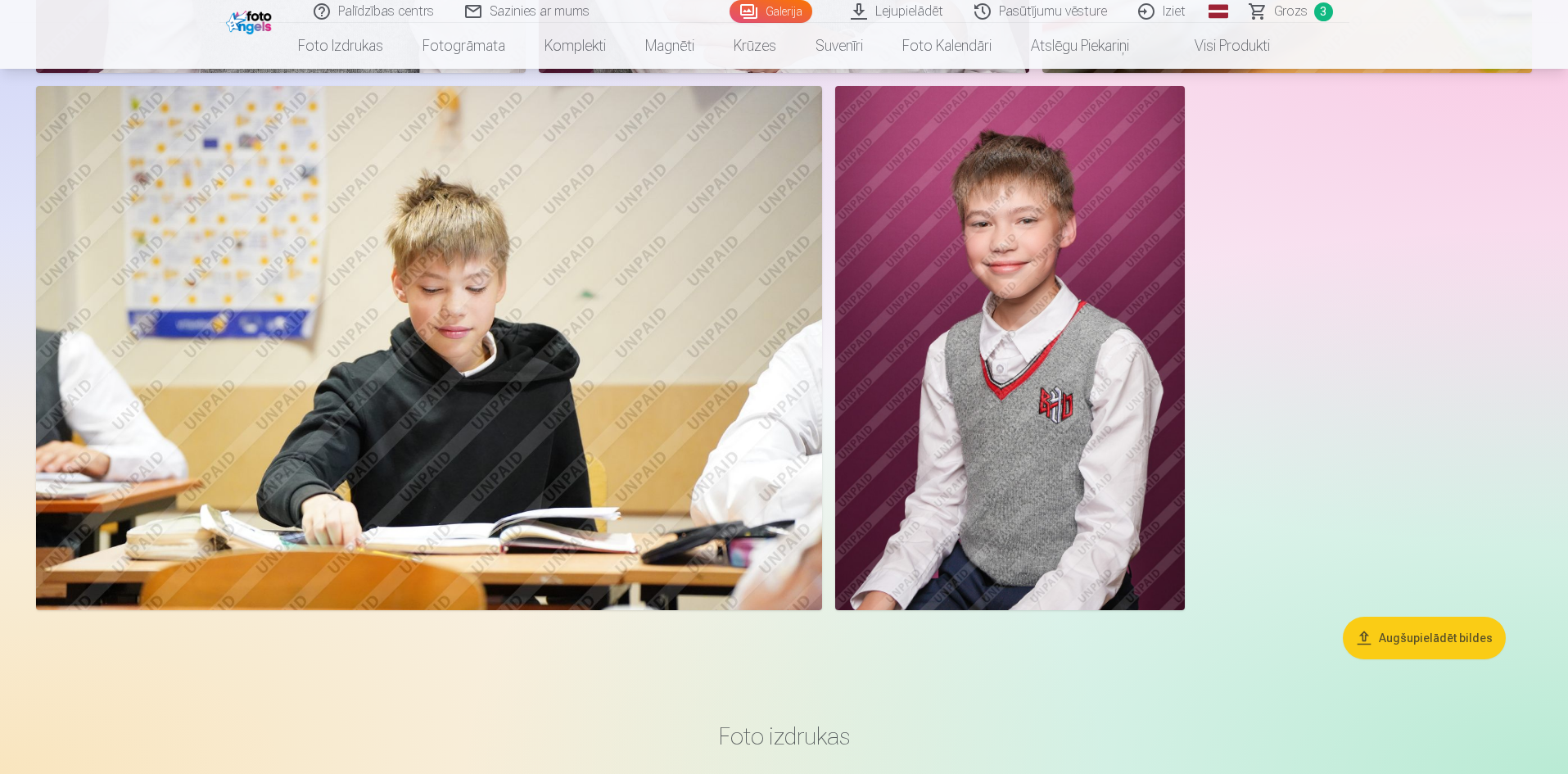
click at [1288, 5] on span "Grozs" at bounding box center [1290, 12] width 33 height 20
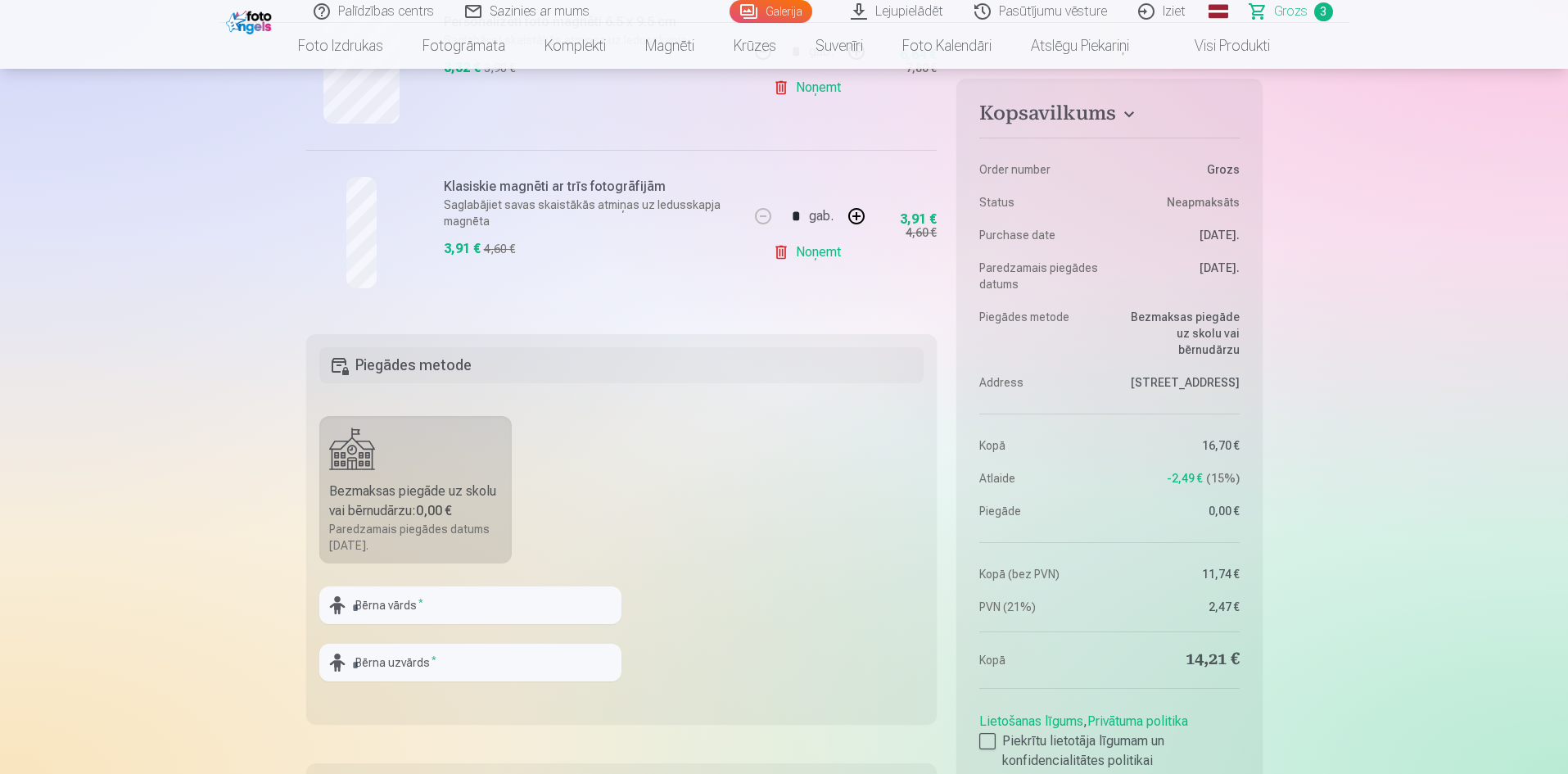
scroll to position [737, 0]
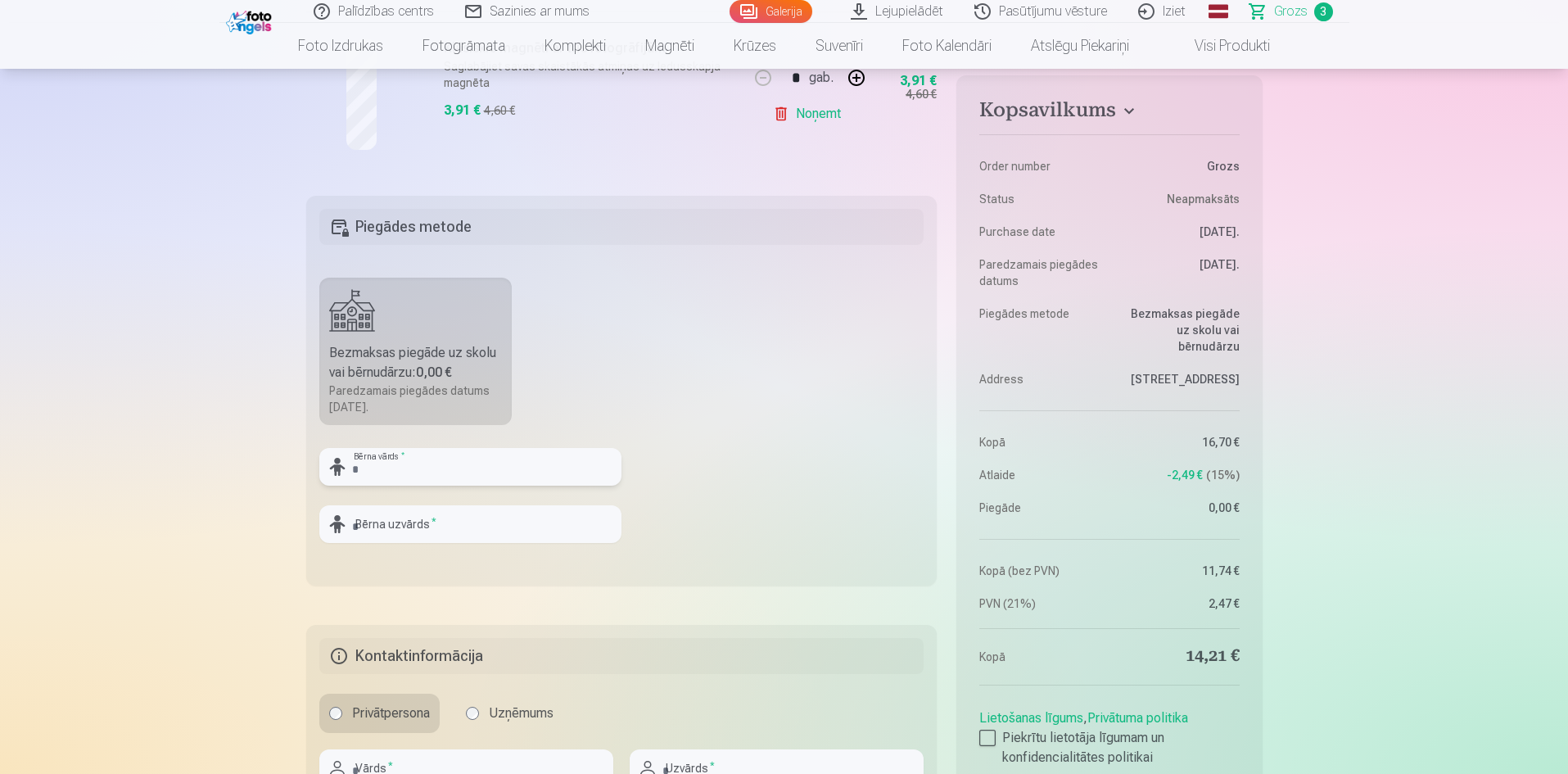
click at [387, 473] on input "text" at bounding box center [470, 467] width 302 height 38
type input "*"
type input "*******"
click at [376, 522] on input "text" at bounding box center [470, 524] width 302 height 38
type input "*******"
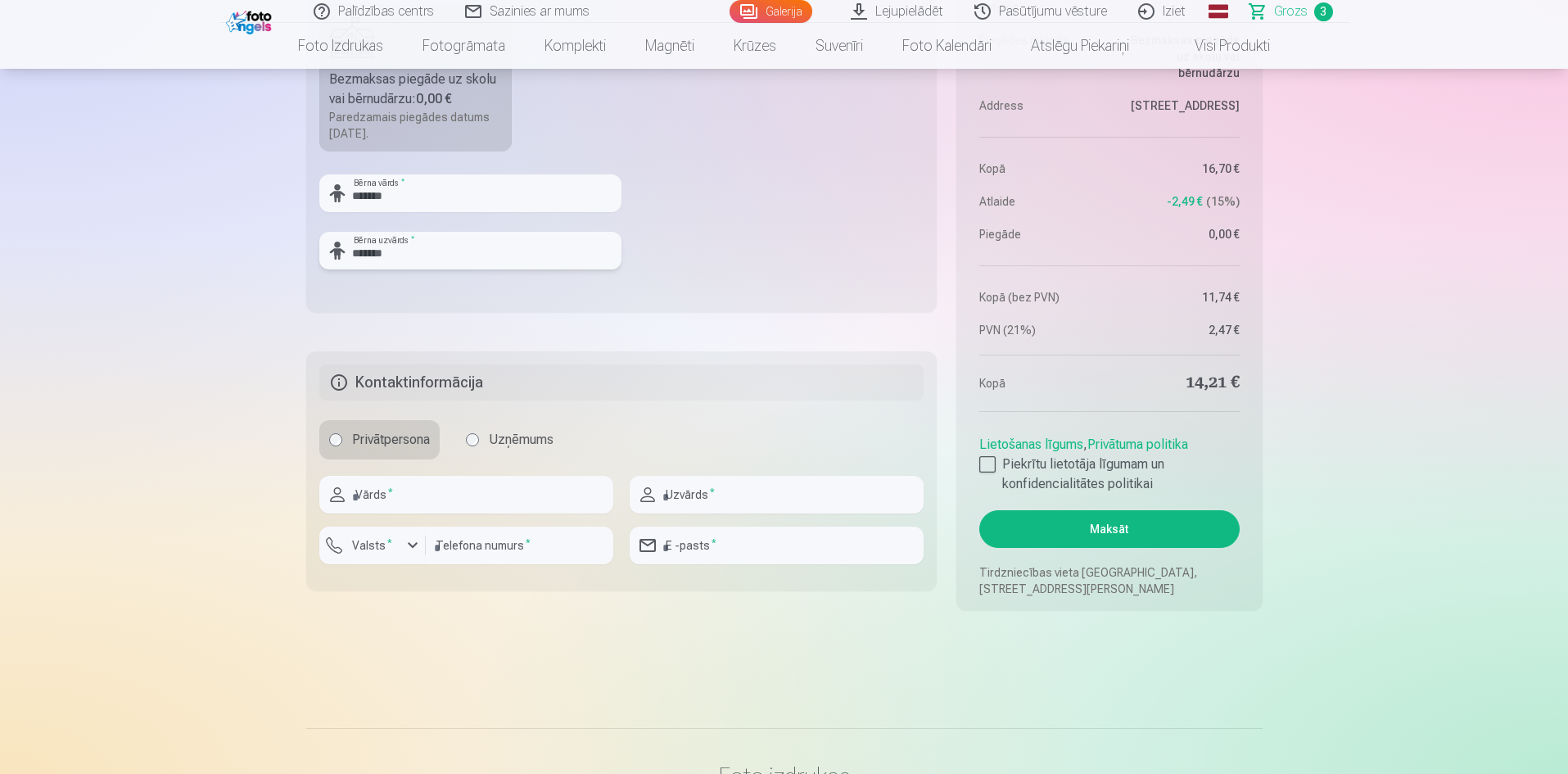
scroll to position [1065, 0]
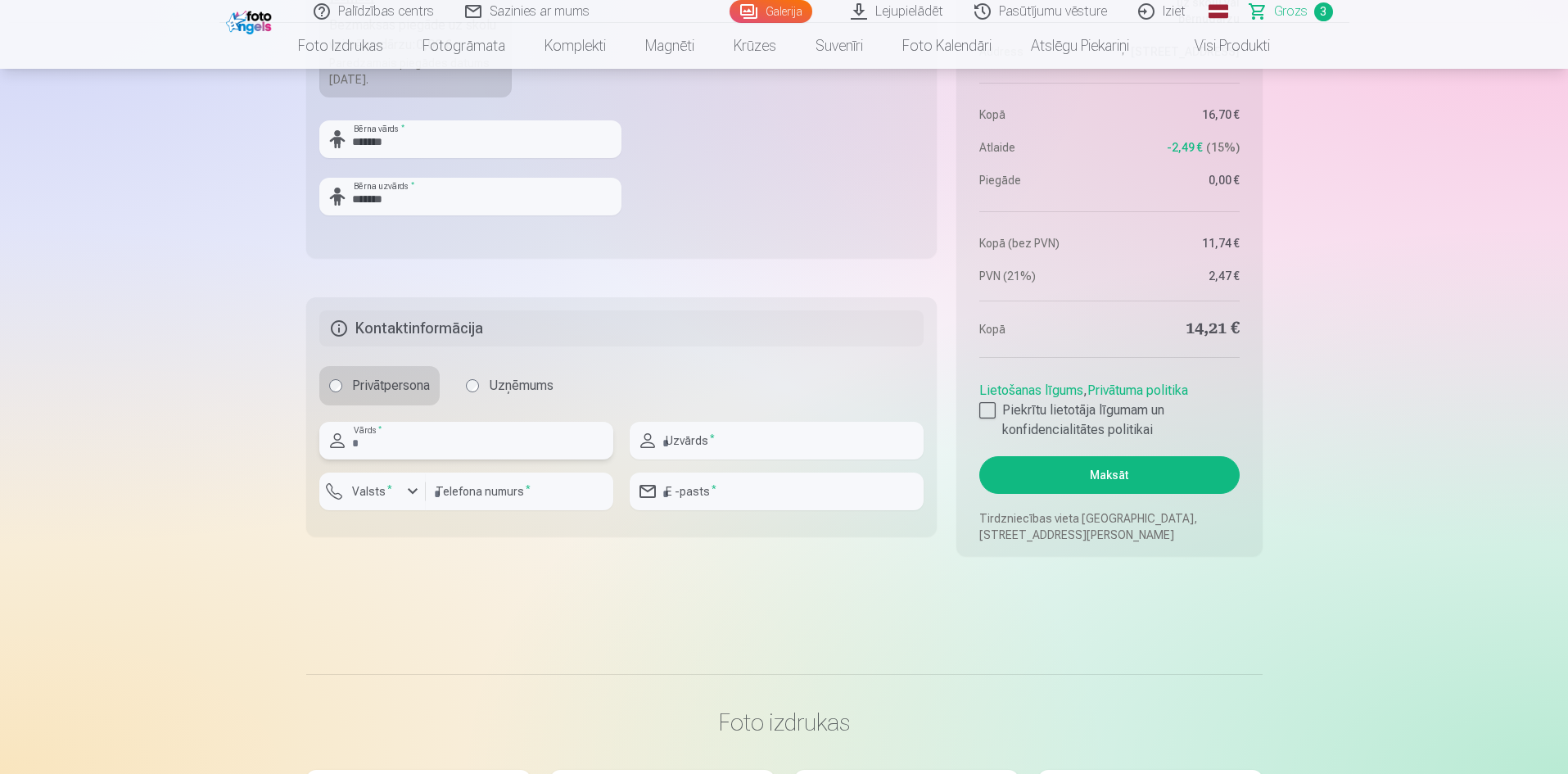
click at [388, 448] on input "text" at bounding box center [466, 441] width 293 height 38
type input "****"
click at [697, 434] on input "text" at bounding box center [776, 441] width 293 height 38
type input "**********"
click at [382, 499] on div "button" at bounding box center [376, 494] width 49 height 16
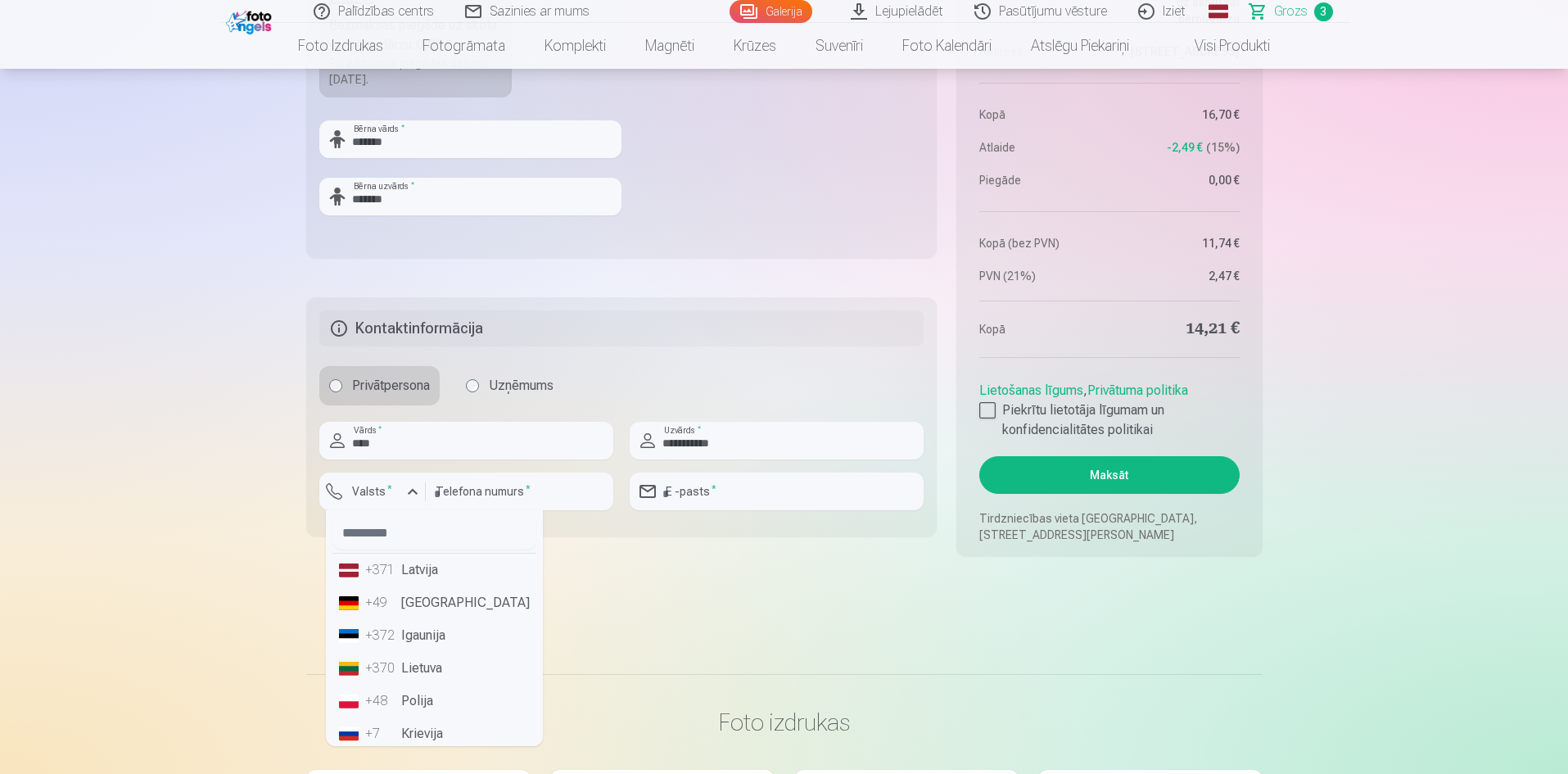
drag, startPoint x: 418, startPoint y: 575, endPoint x: 450, endPoint y: 522, distance: 61.9
click at [418, 574] on li "+371 Latvija" at bounding box center [434, 570] width 204 height 32
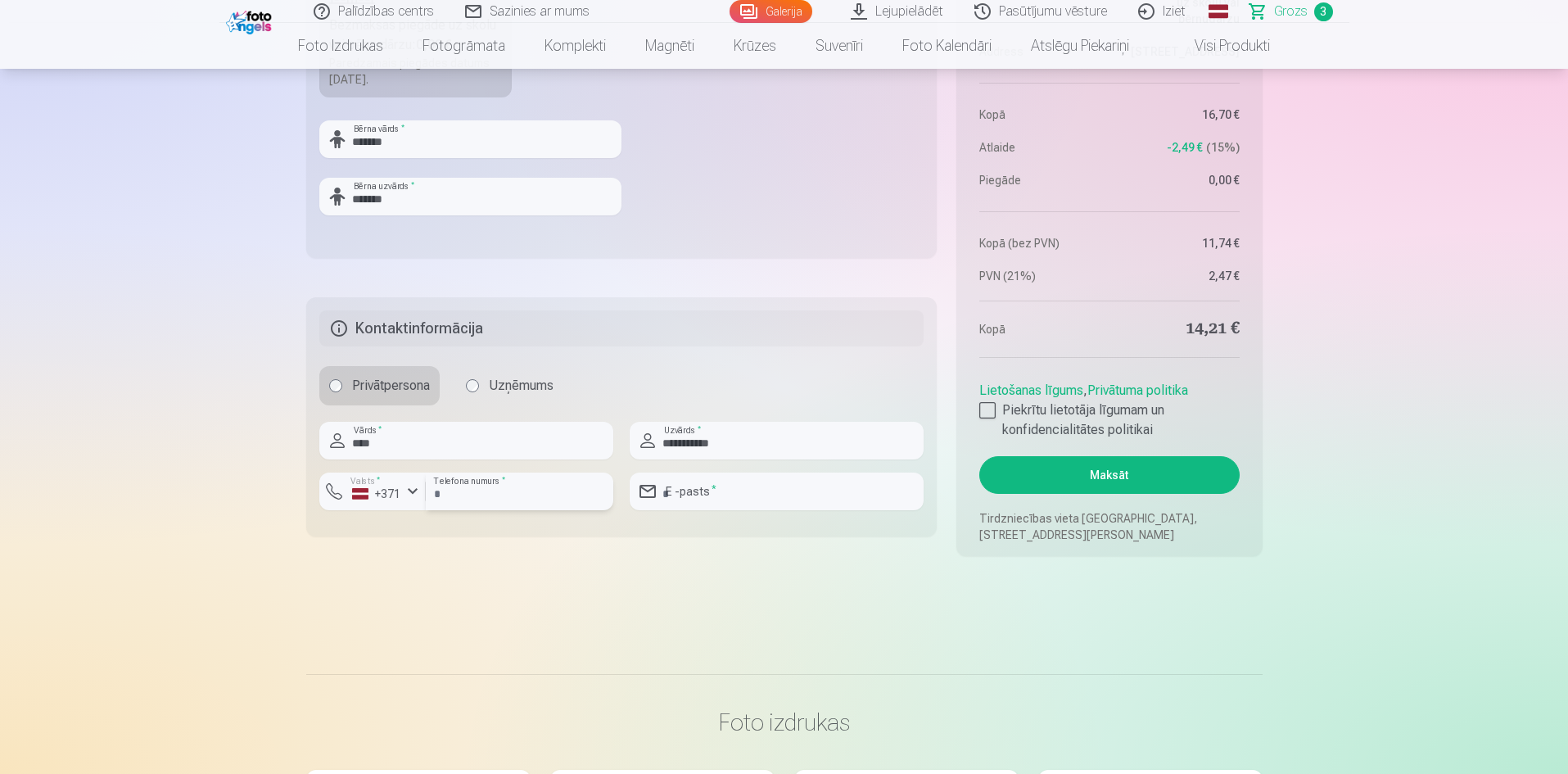
click at [471, 490] on input "number" at bounding box center [519, 491] width 188 height 38
type input "********"
click at [705, 489] on input "email" at bounding box center [776, 491] width 293 height 38
type input "**********"
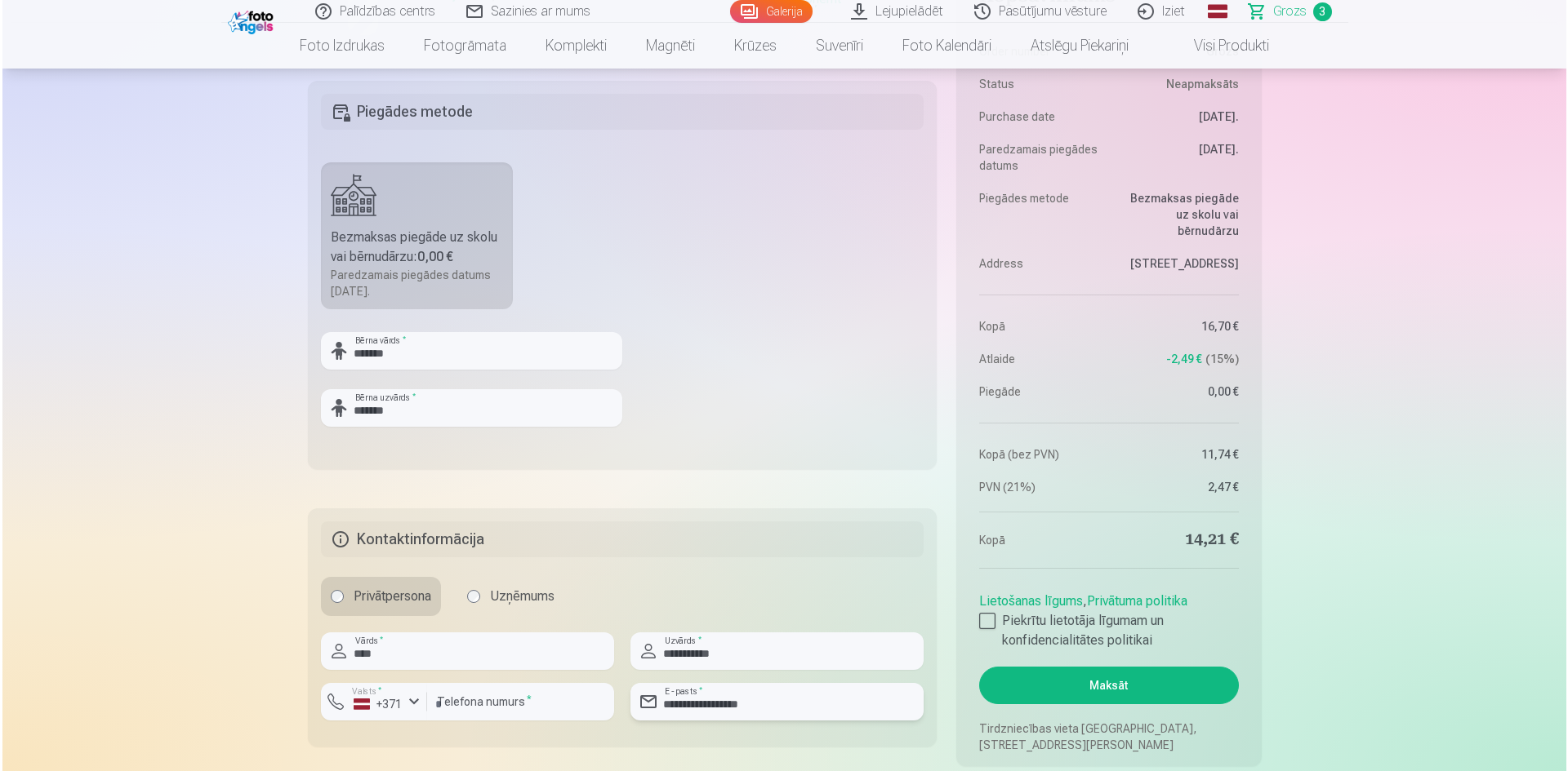
scroll to position [1142, 0]
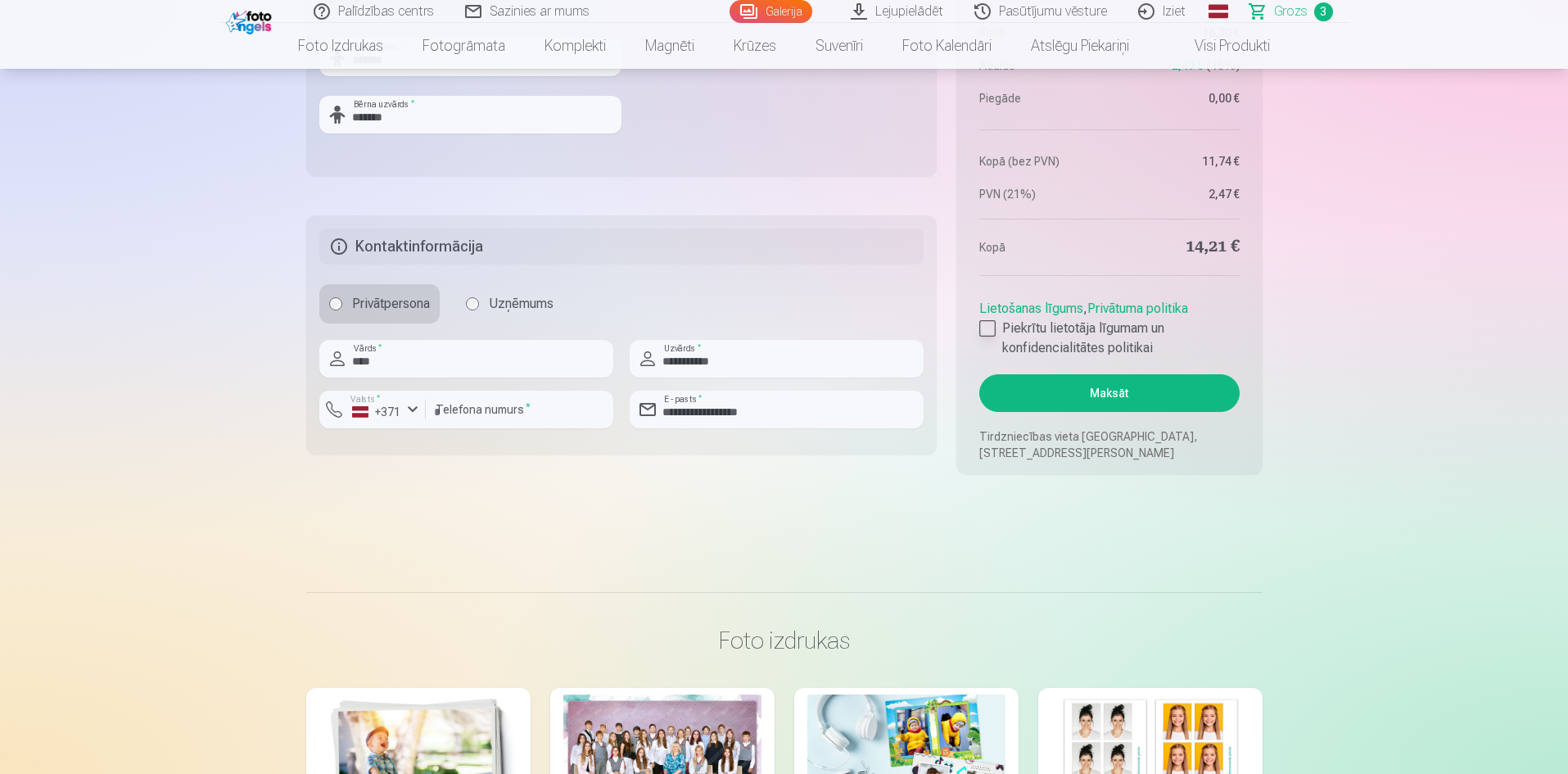
click at [986, 327] on div at bounding box center [987, 329] width 16 height 16
click at [1050, 398] on button "Maksāt" at bounding box center [1108, 393] width 259 height 38
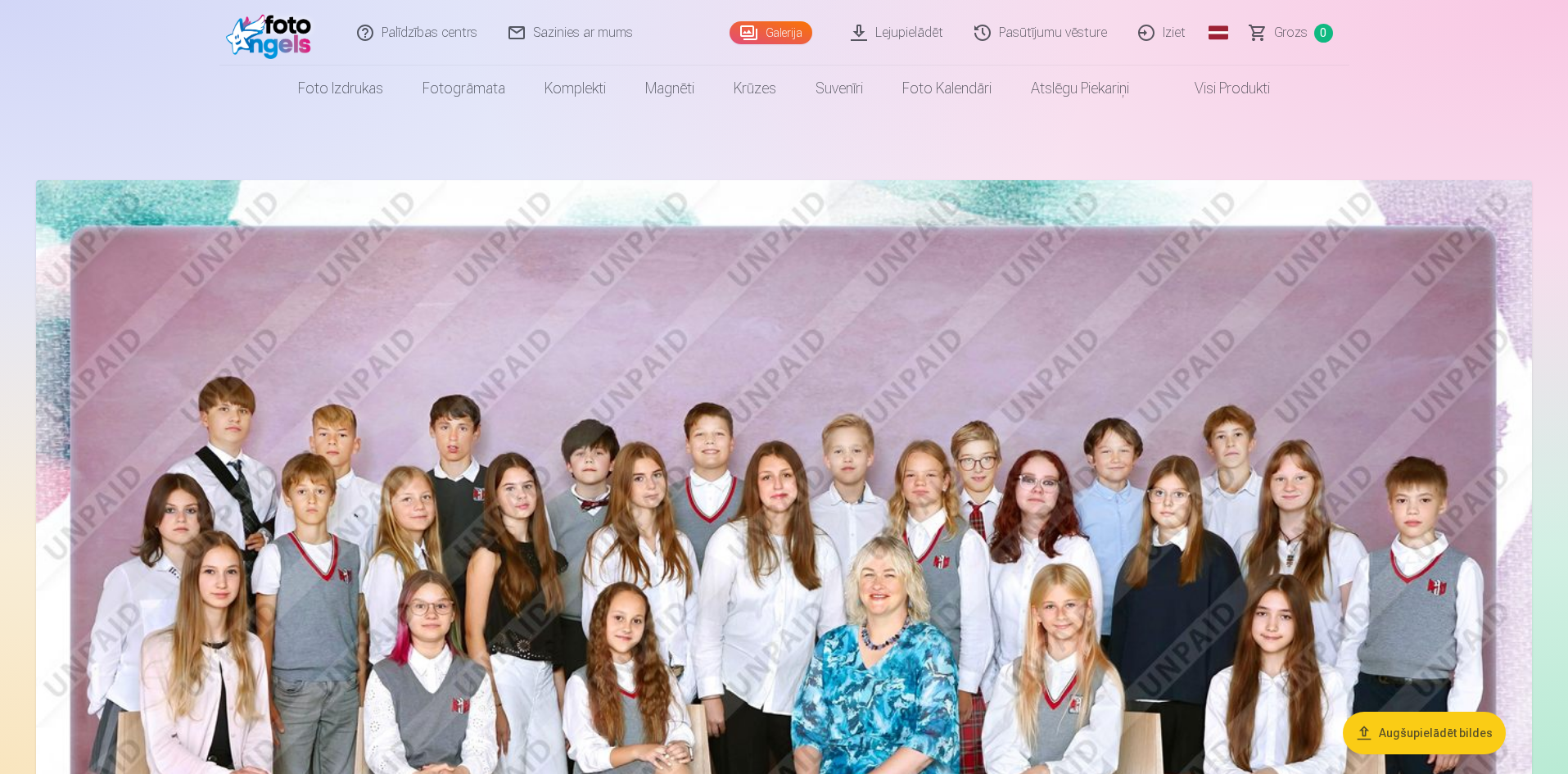
click at [1188, 32] on link "Iziet" at bounding box center [1163, 32] width 79 height 66
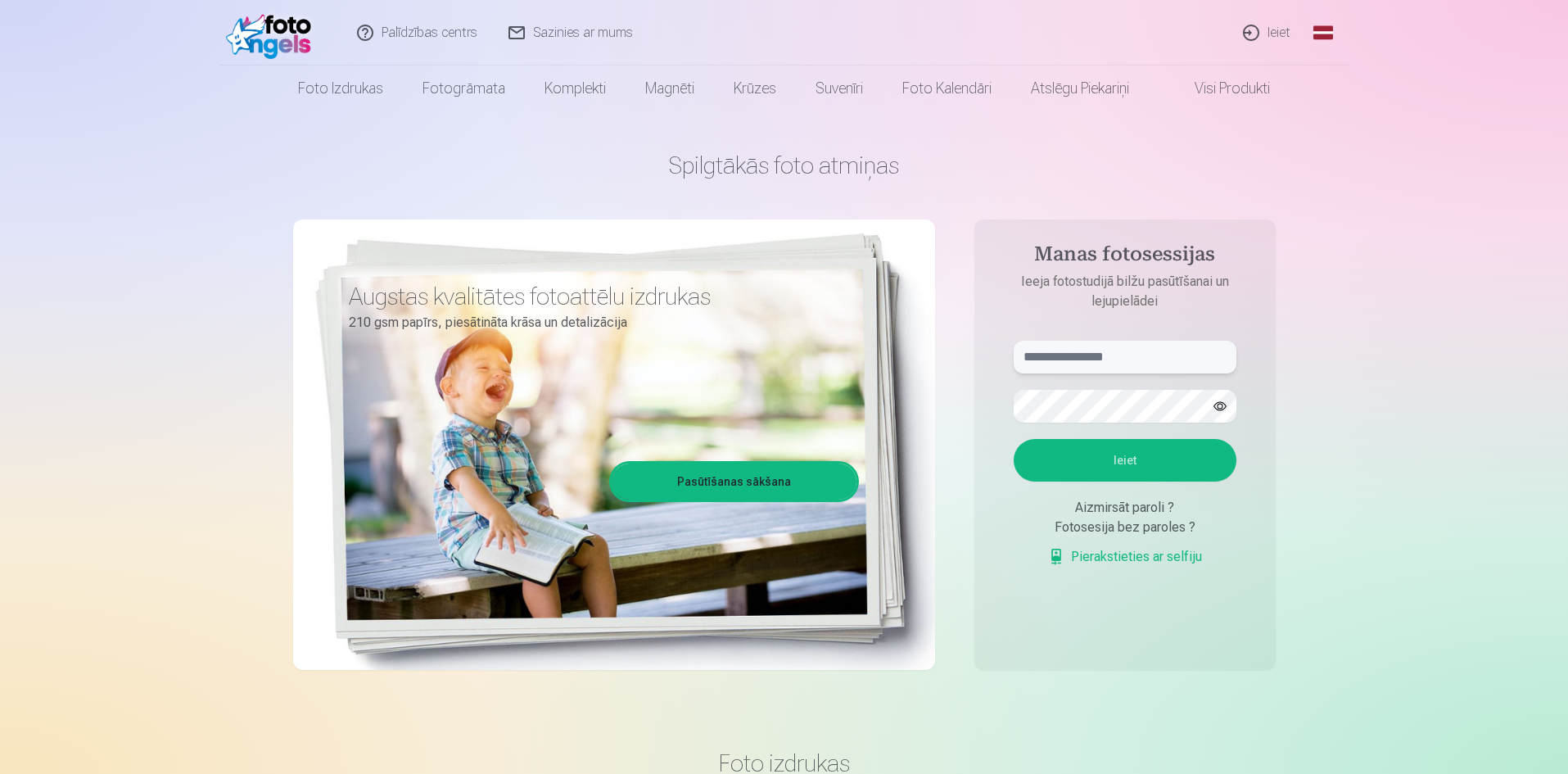
click at [1082, 356] on input "text" at bounding box center [1125, 356] width 223 height 32
click at [1061, 360] on input "**********" at bounding box center [1125, 356] width 223 height 32
click at [1034, 359] on input "**********" at bounding box center [1125, 356] width 223 height 32
type input "**********"
drag, startPoint x: 1168, startPoint y: 460, endPoint x: 1154, endPoint y: 465, distance: 14.9
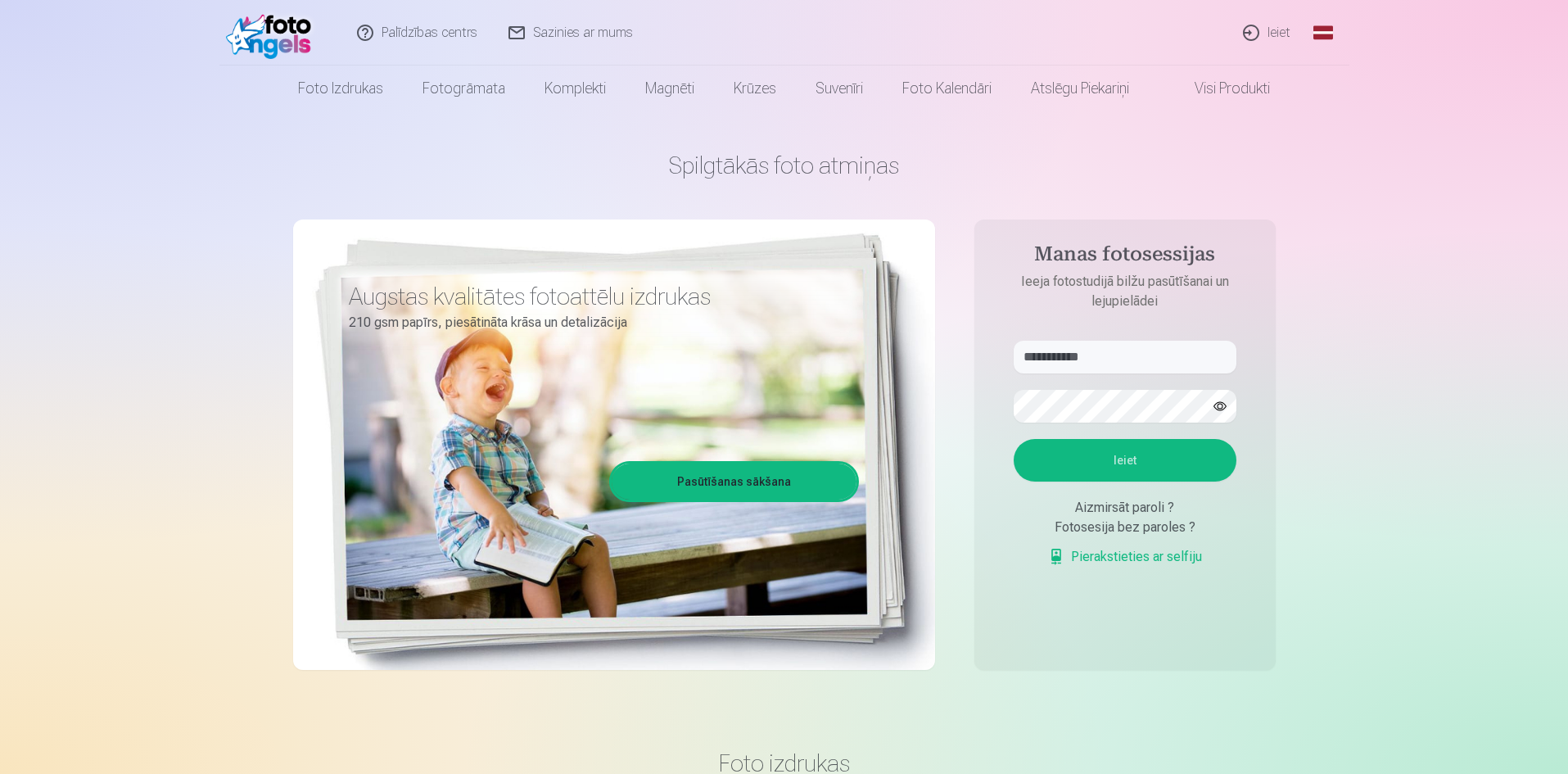
click at [1167, 461] on button "Ieiet" at bounding box center [1125, 460] width 223 height 42
